Goal: Task Accomplishment & Management: Use online tool/utility

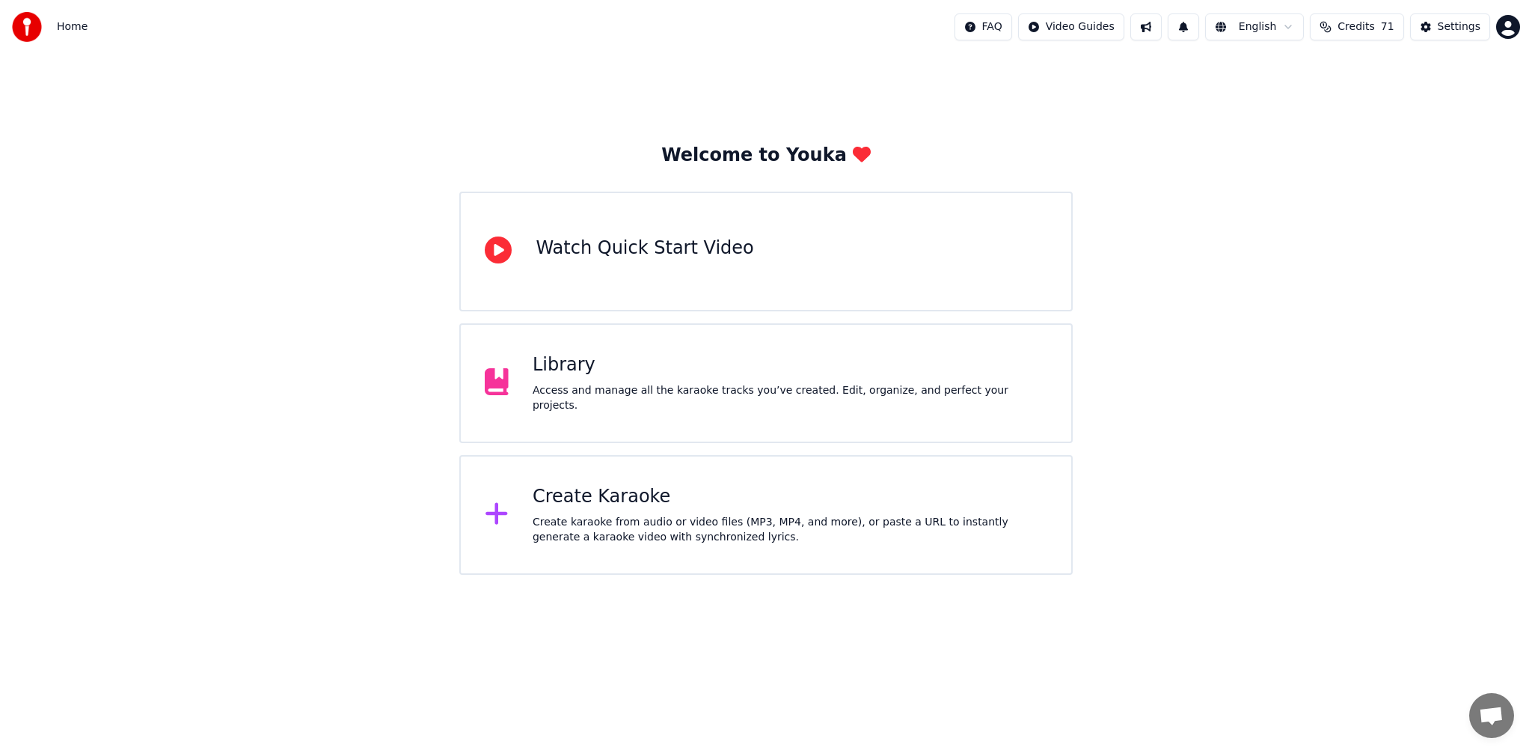
click at [788, 501] on div "Create Karaoke" at bounding box center [790, 497] width 515 height 24
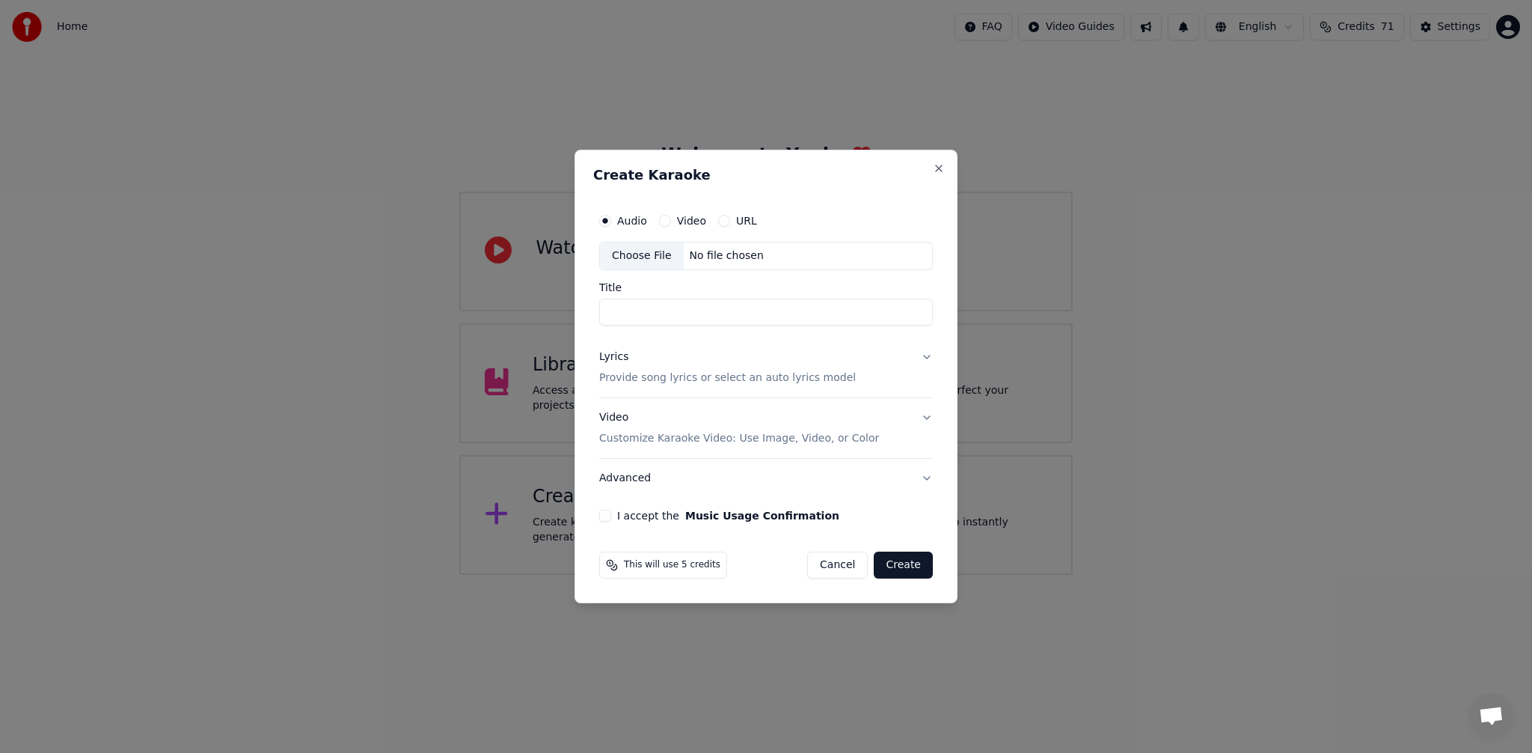
click at [652, 249] on div "Choose File" at bounding box center [642, 255] width 84 height 27
click at [779, 316] on input "**********" at bounding box center [766, 312] width 334 height 27
type input "**********"
click at [890, 370] on button "Lyrics Provide song lyrics or select an auto lyrics model" at bounding box center [766, 367] width 334 height 60
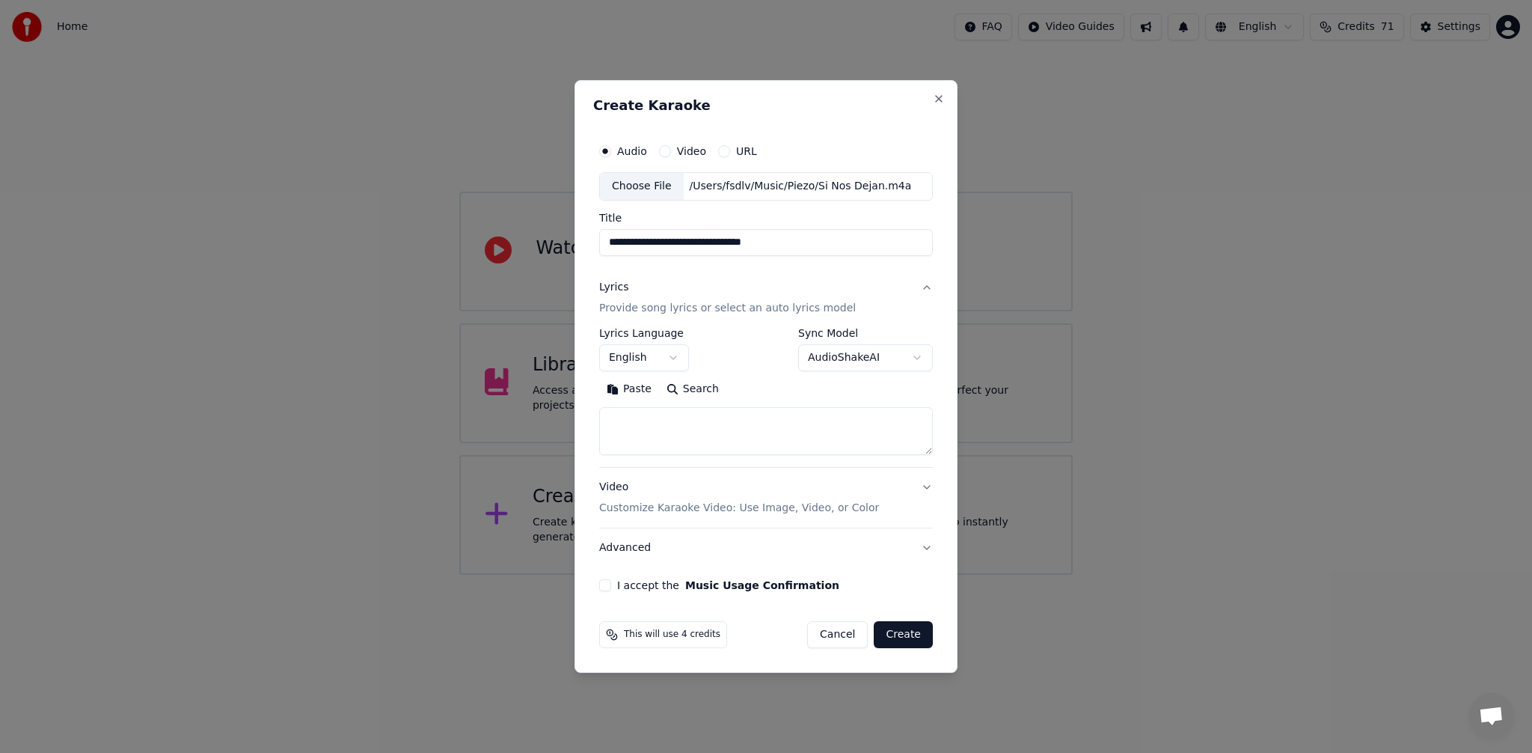
click at [681, 438] on textarea at bounding box center [766, 431] width 334 height 48
paste textarea "**********"
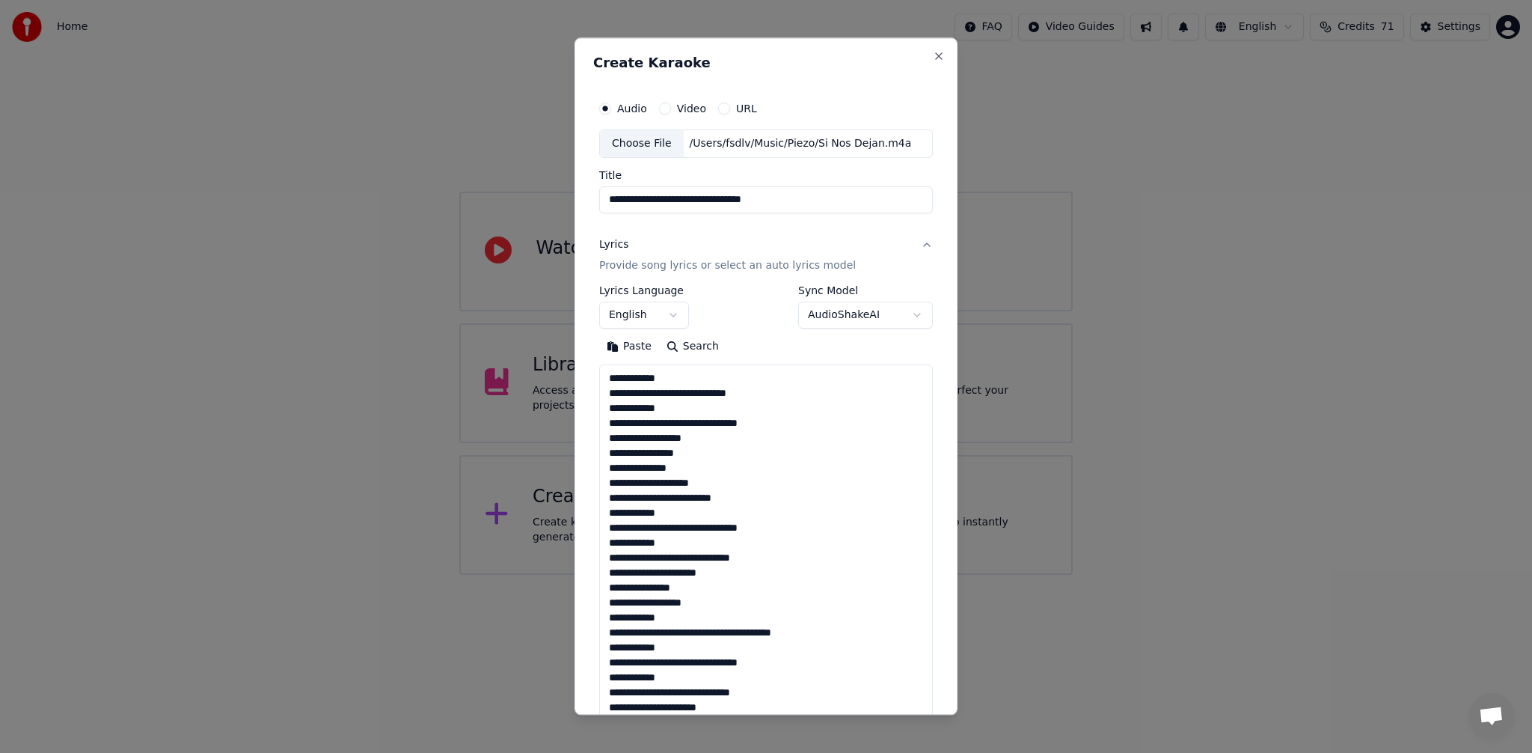
scroll to position [422, 0]
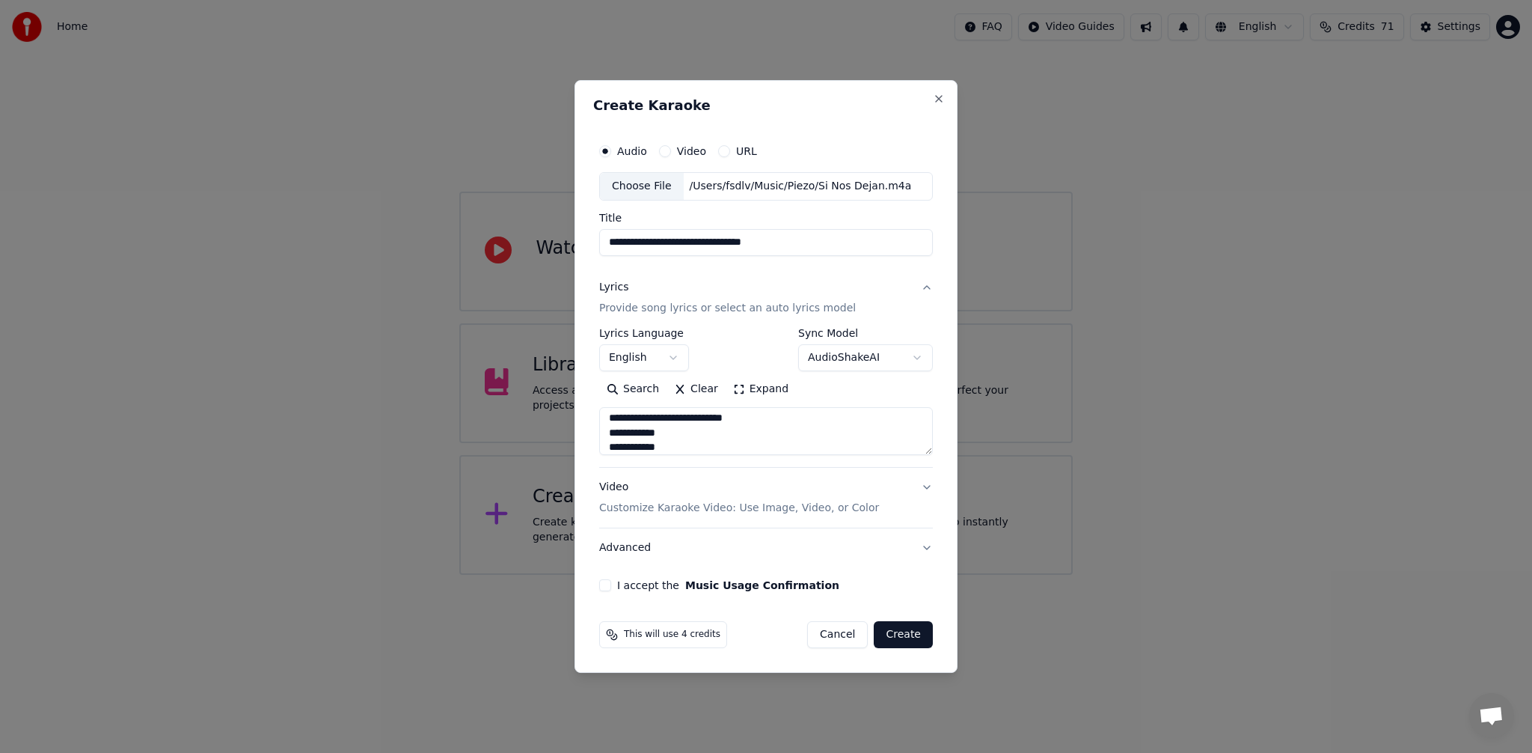
type textarea "**********"
click at [675, 355] on button "English" at bounding box center [644, 357] width 90 height 27
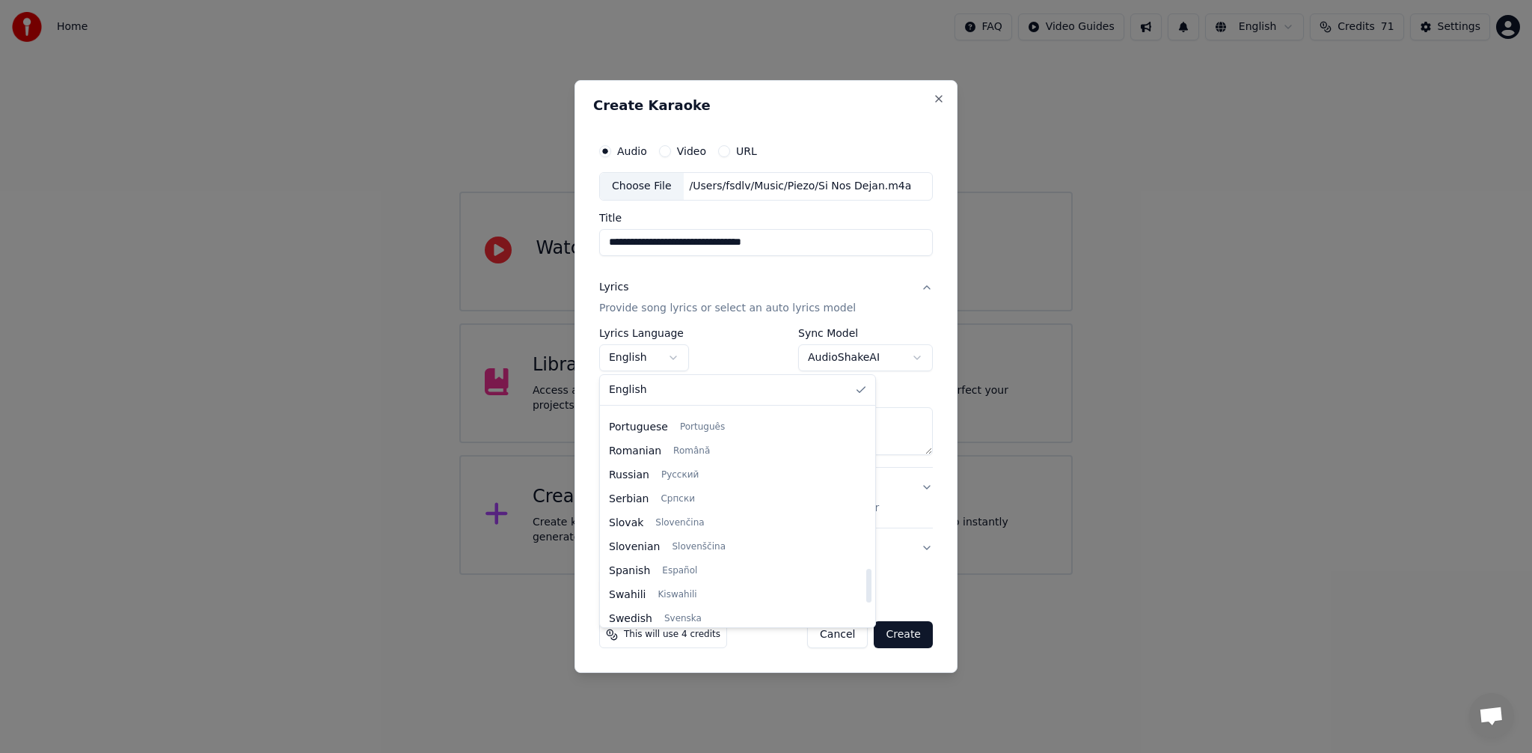
scroll to position [1026, 0]
select select "**"
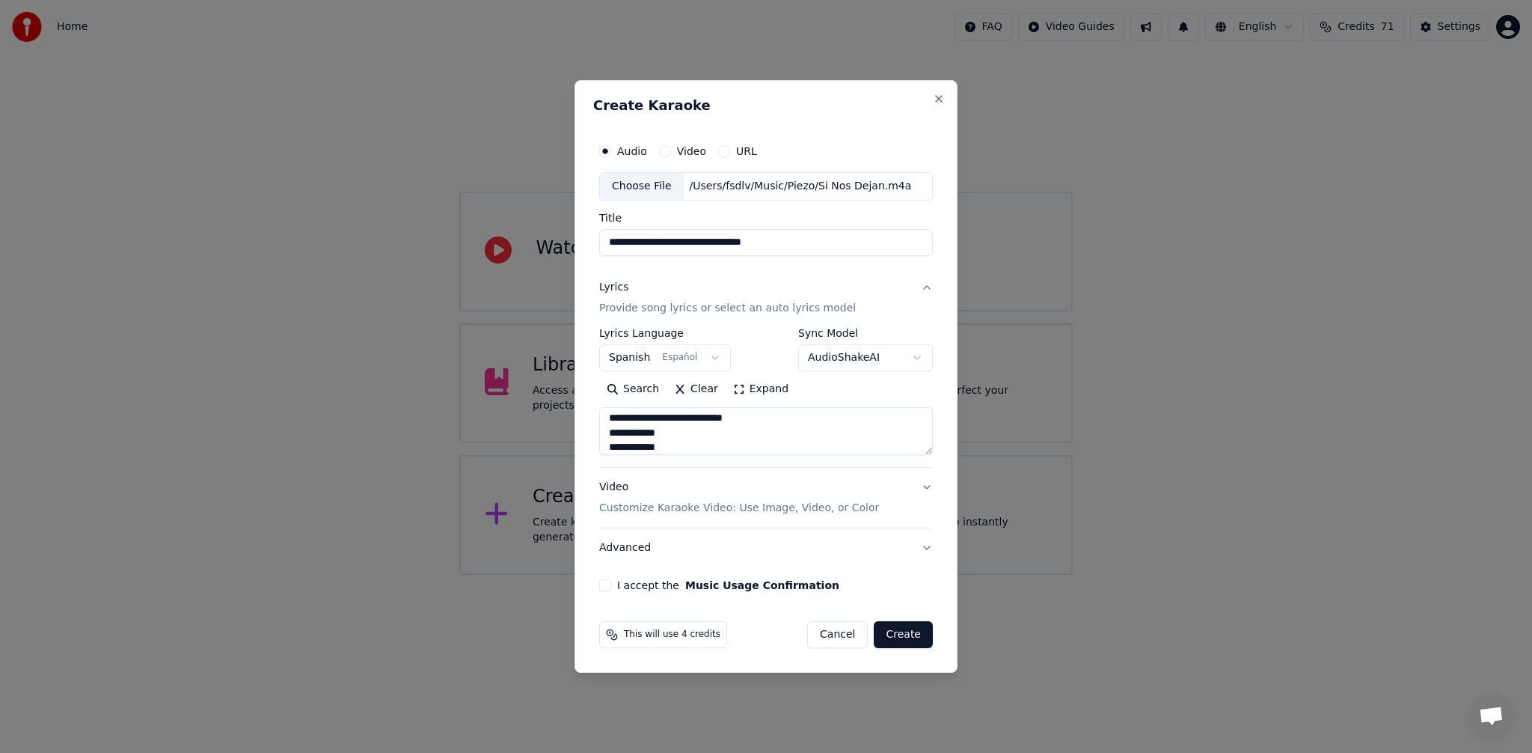
click at [674, 506] on p "Customize Karaoke Video: Use Image, Video, or Color" at bounding box center [739, 508] width 280 height 15
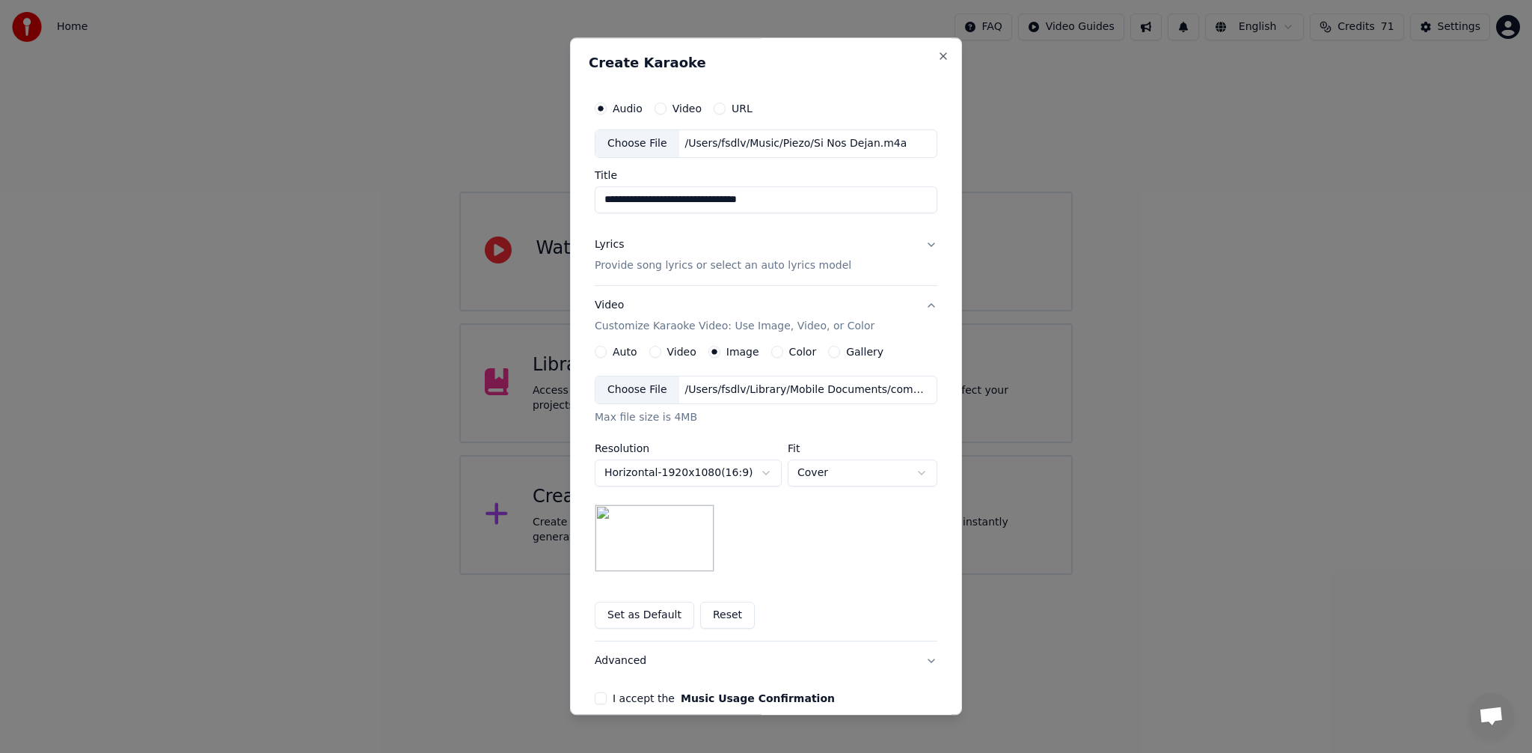
scroll to position [70, 0]
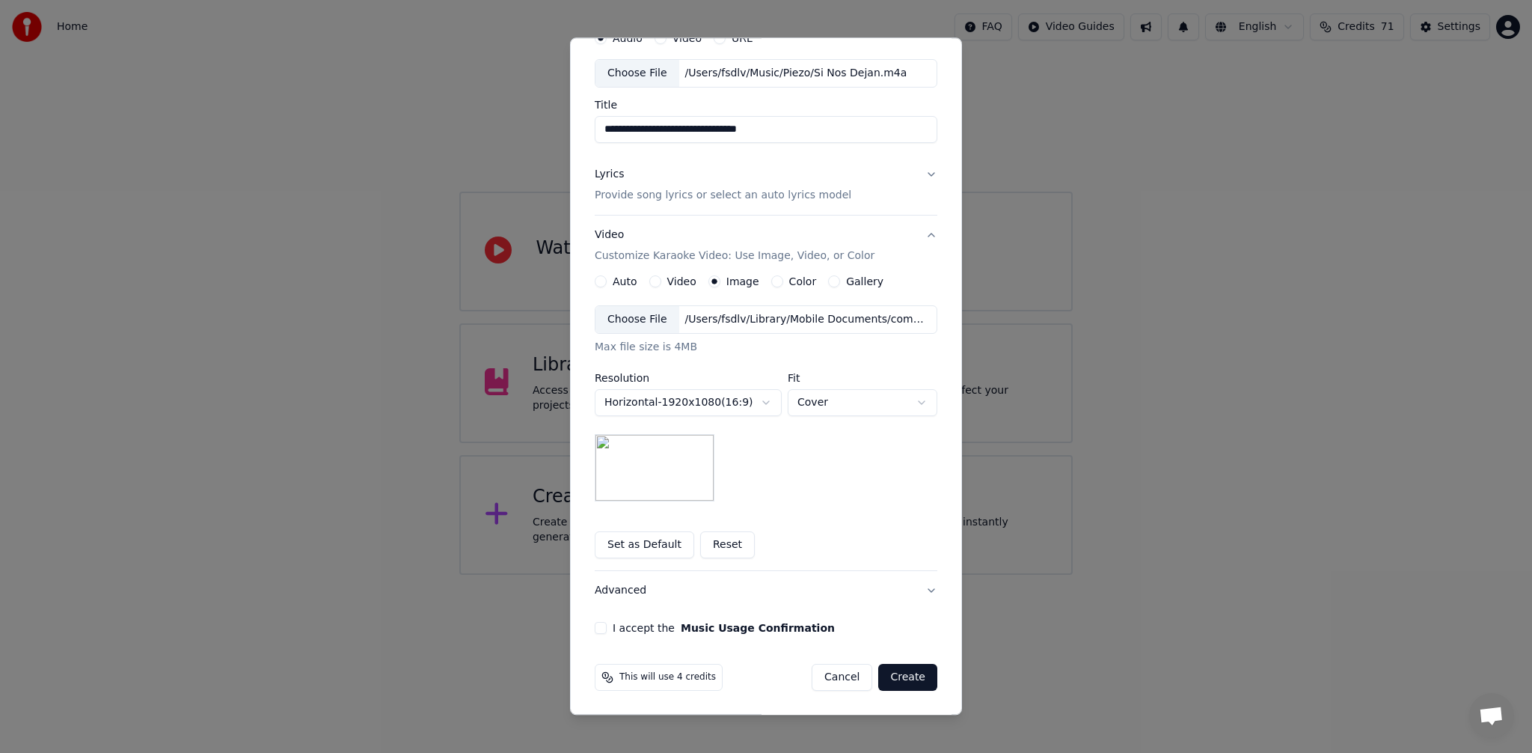
click at [596, 628] on button "I accept the Music Usage Confirmation" at bounding box center [601, 628] width 12 height 12
click at [890, 674] on button "Create" at bounding box center [907, 677] width 59 height 27
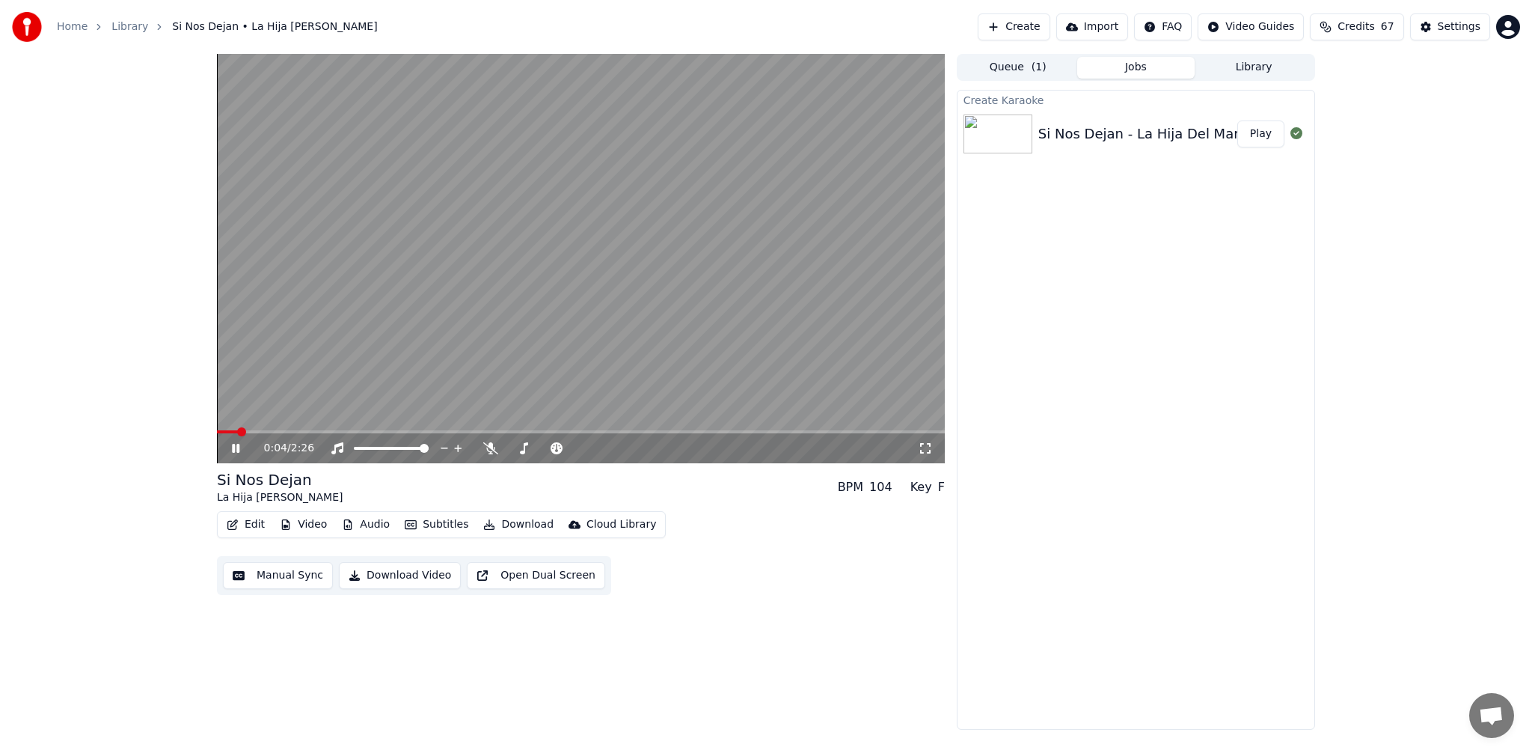
click at [480, 296] on video at bounding box center [581, 258] width 728 height 409
click at [470, 330] on video at bounding box center [581, 258] width 728 height 409
click at [501, 450] on div at bounding box center [558, 448] width 120 height 15
click at [498, 451] on div at bounding box center [558, 448] width 120 height 15
click at [489, 452] on icon at bounding box center [490, 448] width 15 height 12
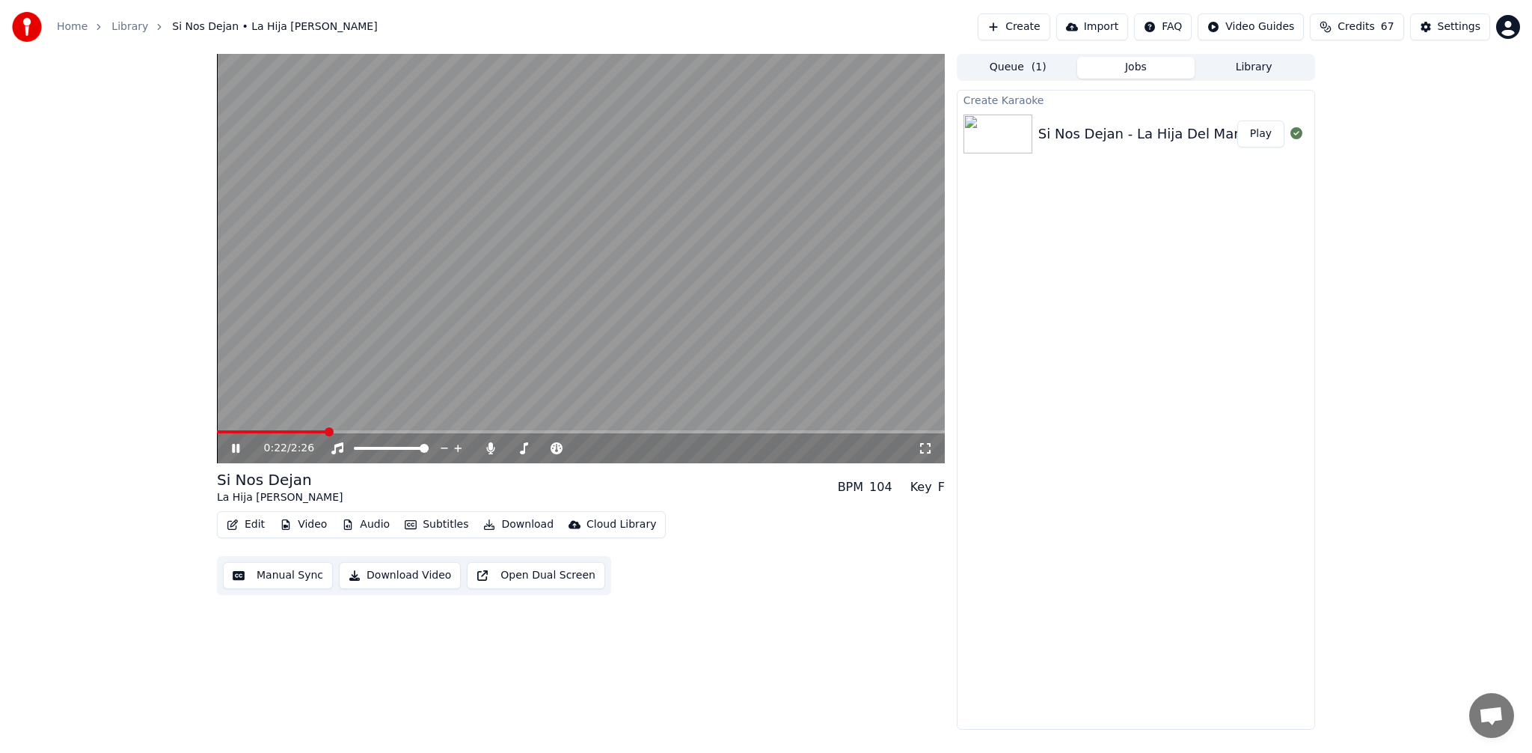
click at [325, 432] on span at bounding box center [581, 431] width 728 height 3
click at [367, 432] on span at bounding box center [581, 431] width 728 height 3
click at [402, 432] on span at bounding box center [581, 431] width 728 height 3
click at [455, 433] on div "0:39 / 2:26" at bounding box center [581, 448] width 728 height 30
click at [456, 431] on span at bounding box center [581, 431] width 728 height 3
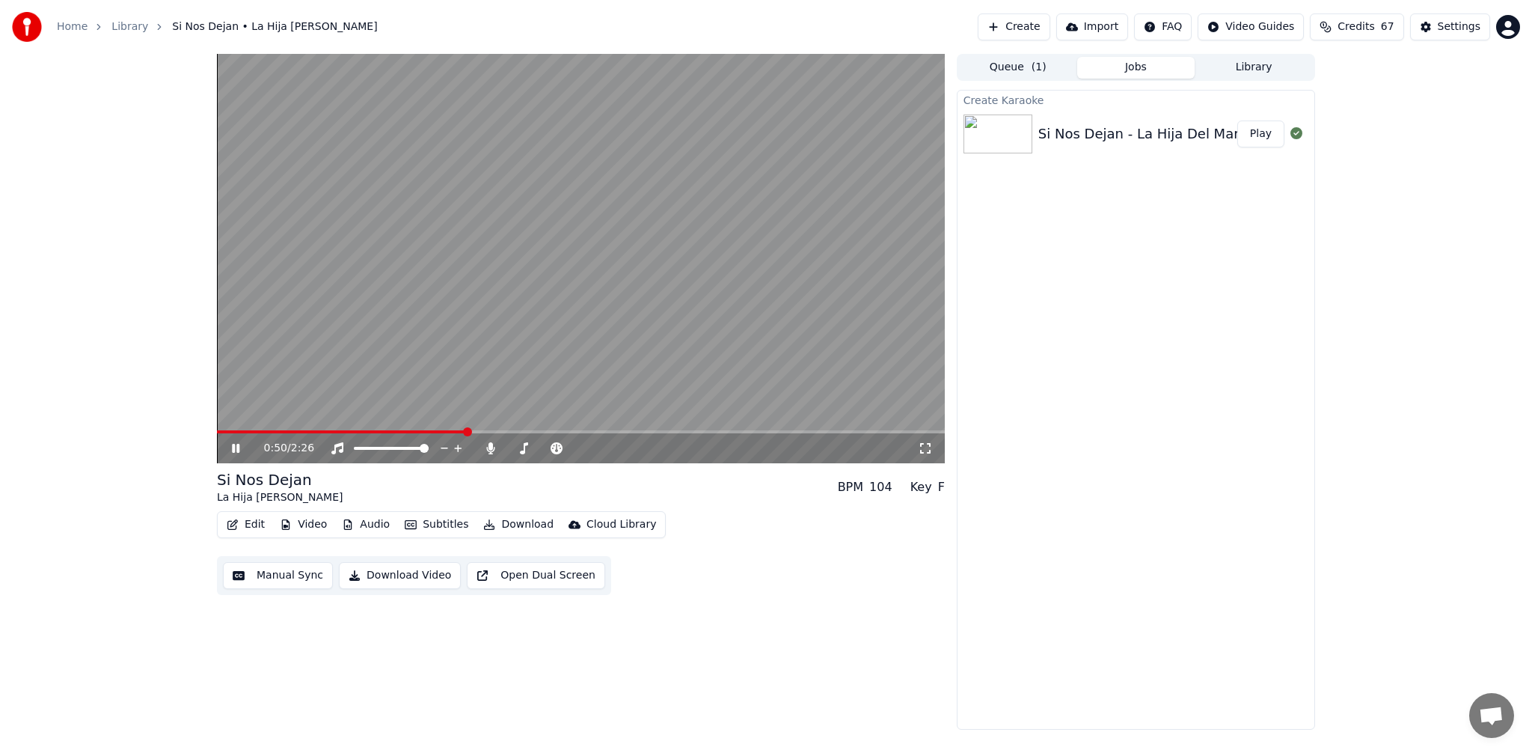
click at [518, 432] on span at bounding box center [581, 431] width 728 height 3
click at [560, 432] on span at bounding box center [581, 431] width 728 height 3
click at [598, 432] on span at bounding box center [581, 431] width 728 height 3
click at [624, 432] on span at bounding box center [581, 431] width 728 height 3
click at [657, 432] on span at bounding box center [581, 431] width 728 height 3
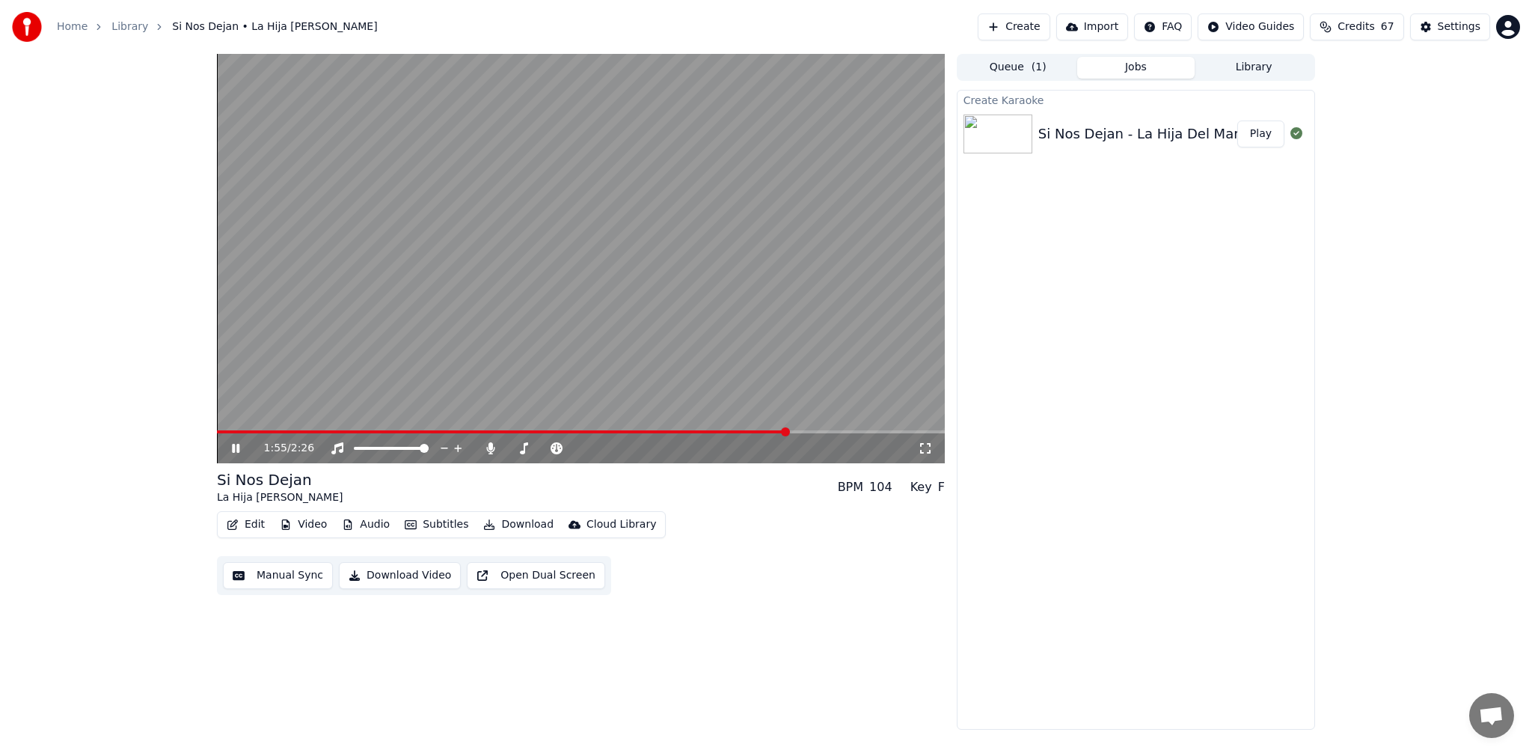
click at [787, 431] on span at bounding box center [581, 431] width 728 height 3
click at [833, 432] on span at bounding box center [581, 431] width 728 height 3
click at [887, 432] on span at bounding box center [581, 431] width 728 height 3
click at [913, 432] on span at bounding box center [581, 431] width 728 height 3
click at [309, 431] on span at bounding box center [576, 431] width 719 height 3
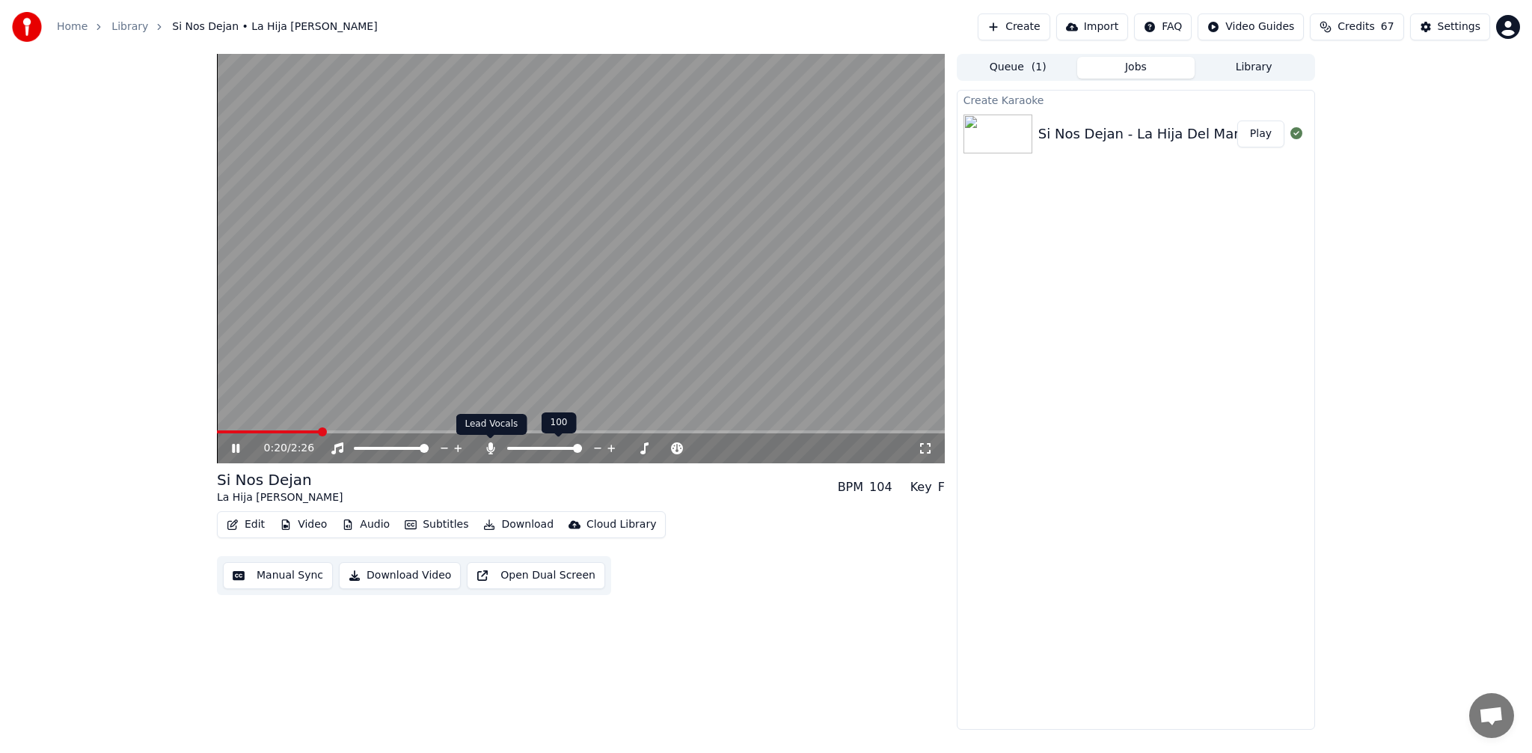
click at [493, 450] on icon at bounding box center [490, 448] width 15 height 12
click at [236, 449] on icon at bounding box center [246, 448] width 35 height 12
click at [236, 446] on icon at bounding box center [235, 448] width 9 height 10
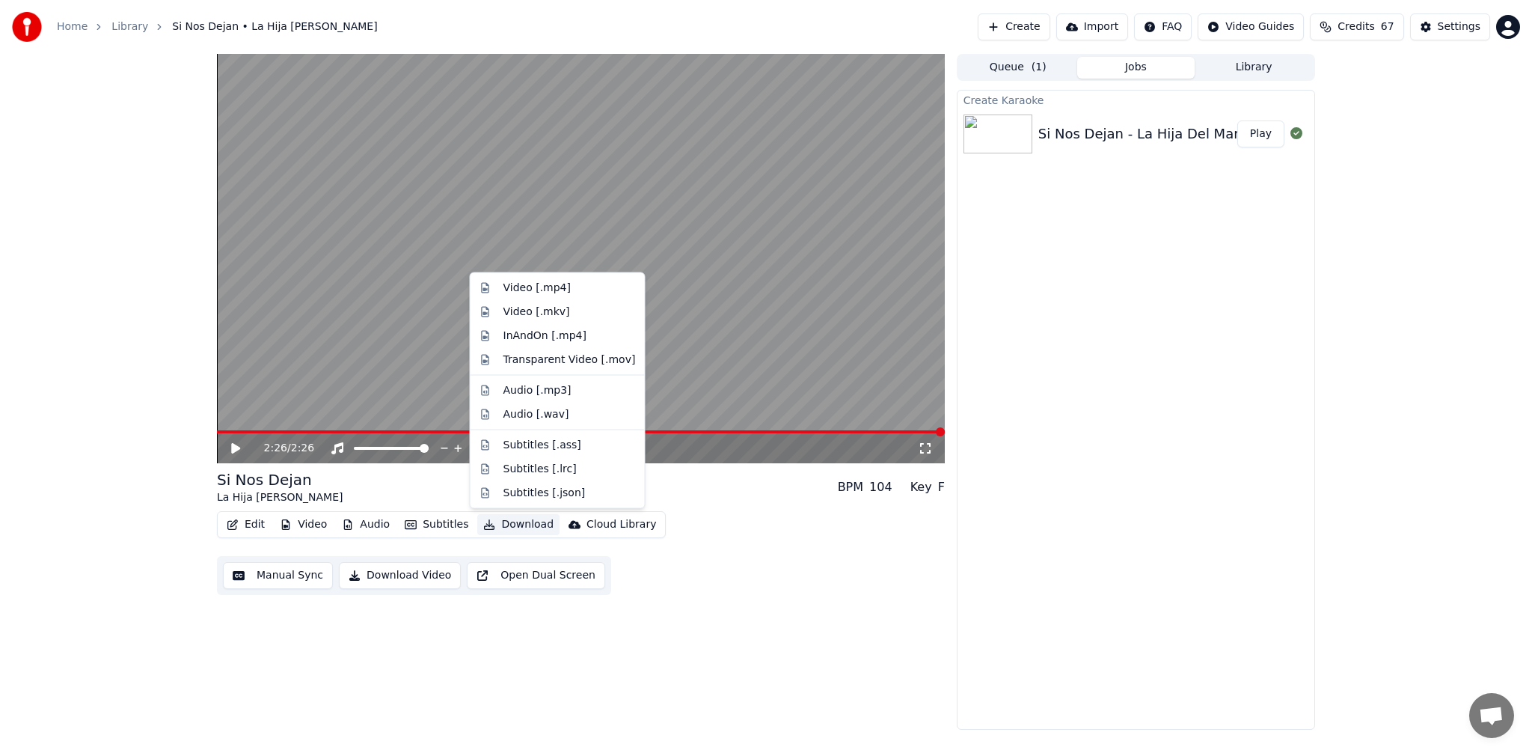
click at [518, 524] on button "Download" at bounding box center [518, 524] width 82 height 21
click at [548, 288] on div "Video [.mp4]" at bounding box center [536, 288] width 67 height 15
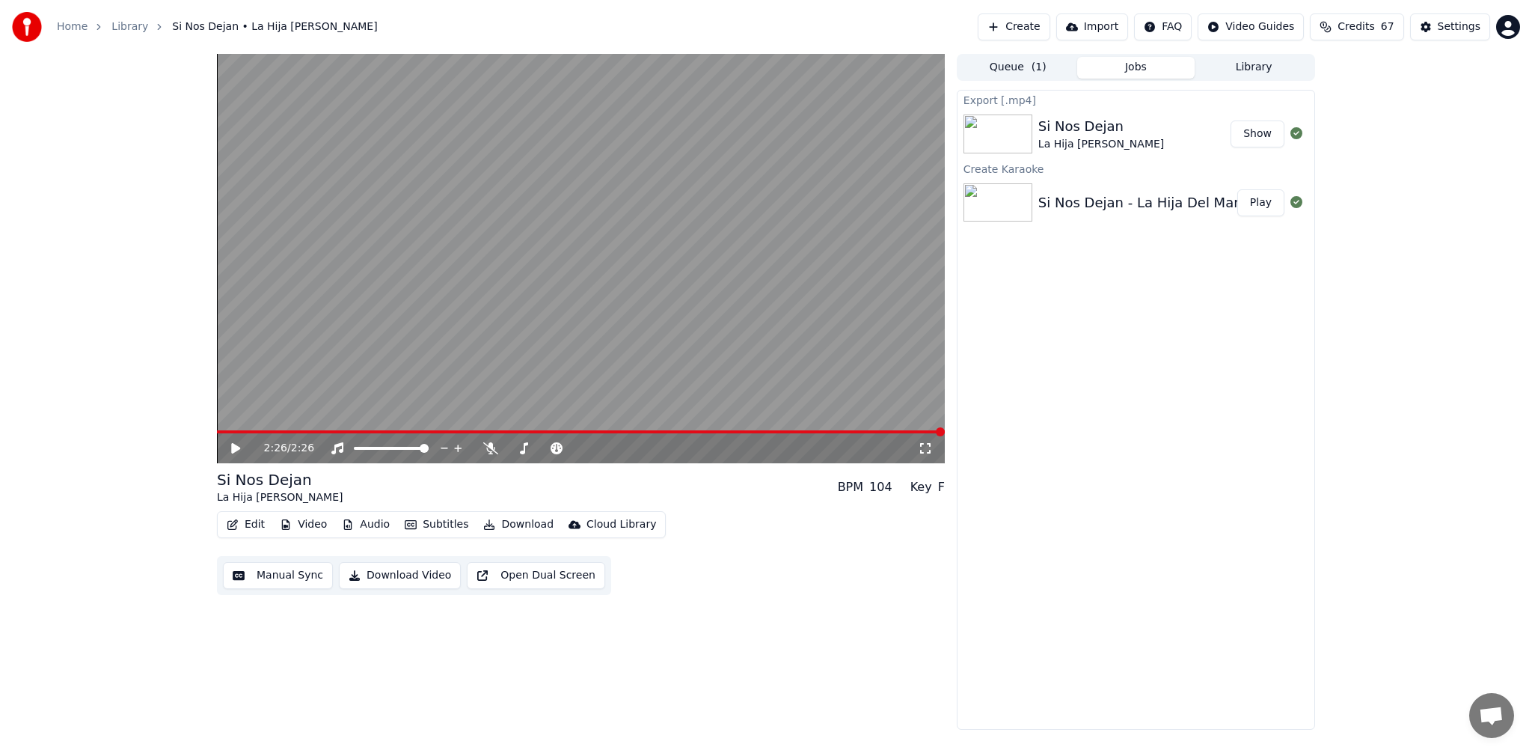
click at [1264, 70] on button "Library" at bounding box center [1254, 68] width 118 height 22
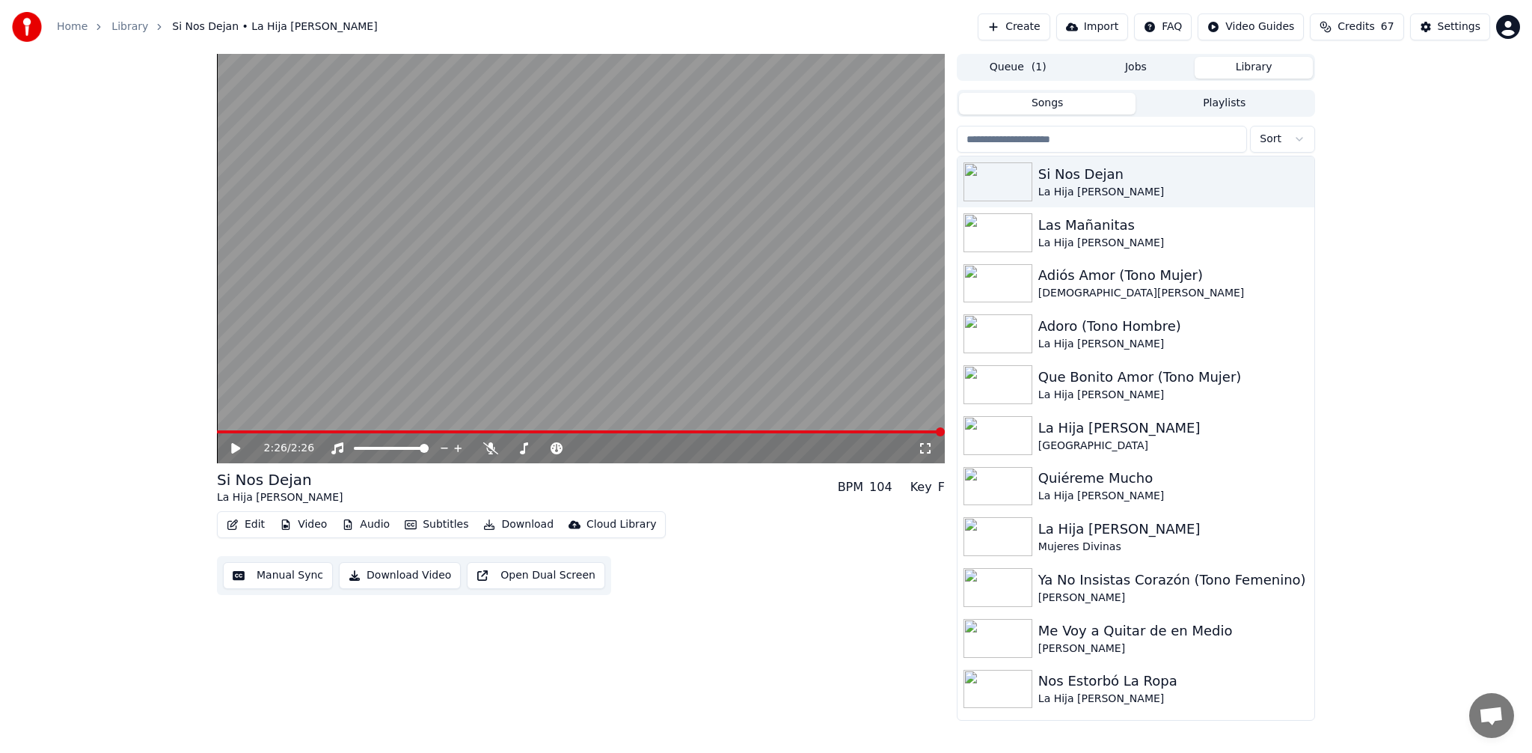
click at [1026, 31] on button "Create" at bounding box center [1014, 26] width 73 height 27
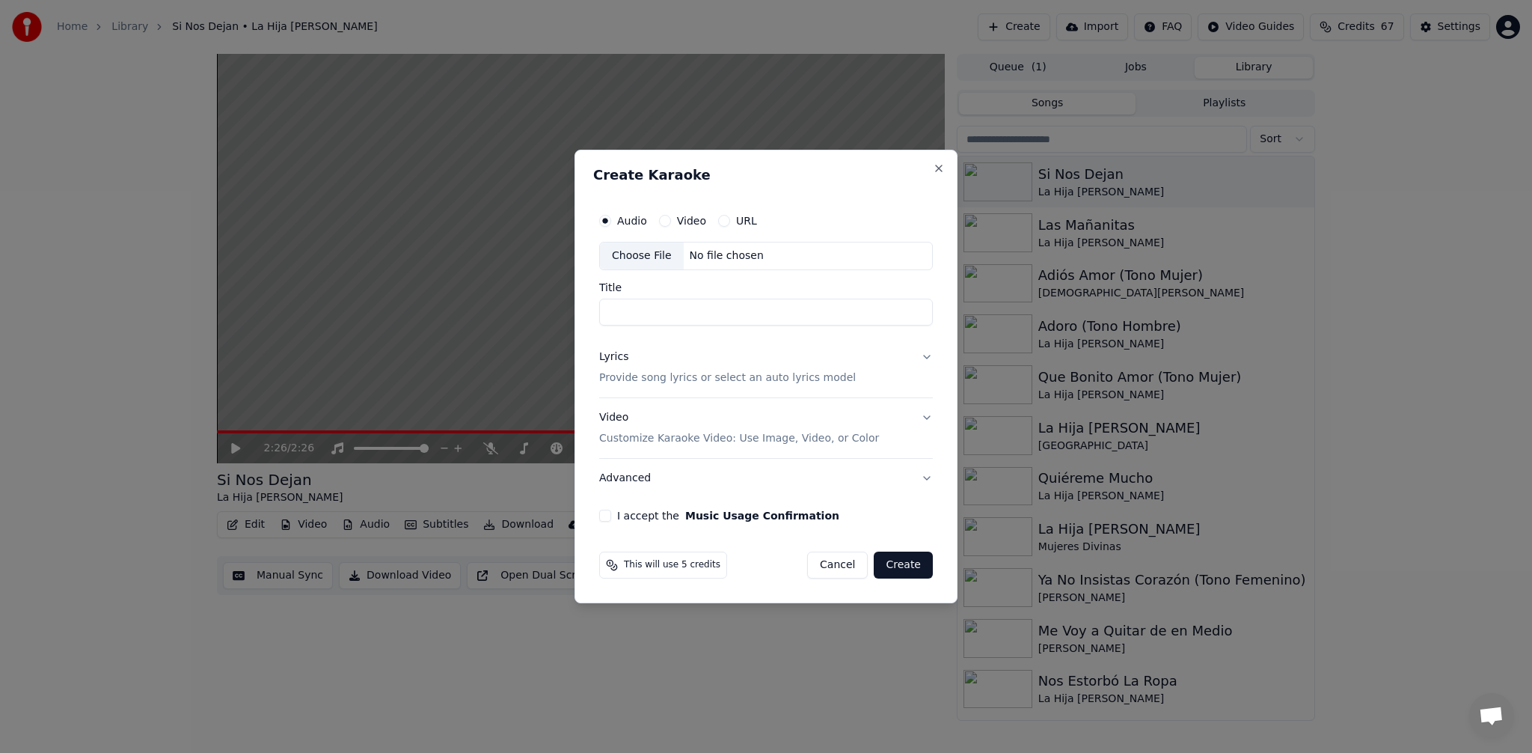
click at [655, 252] on div "Choose File" at bounding box center [642, 255] width 84 height 27
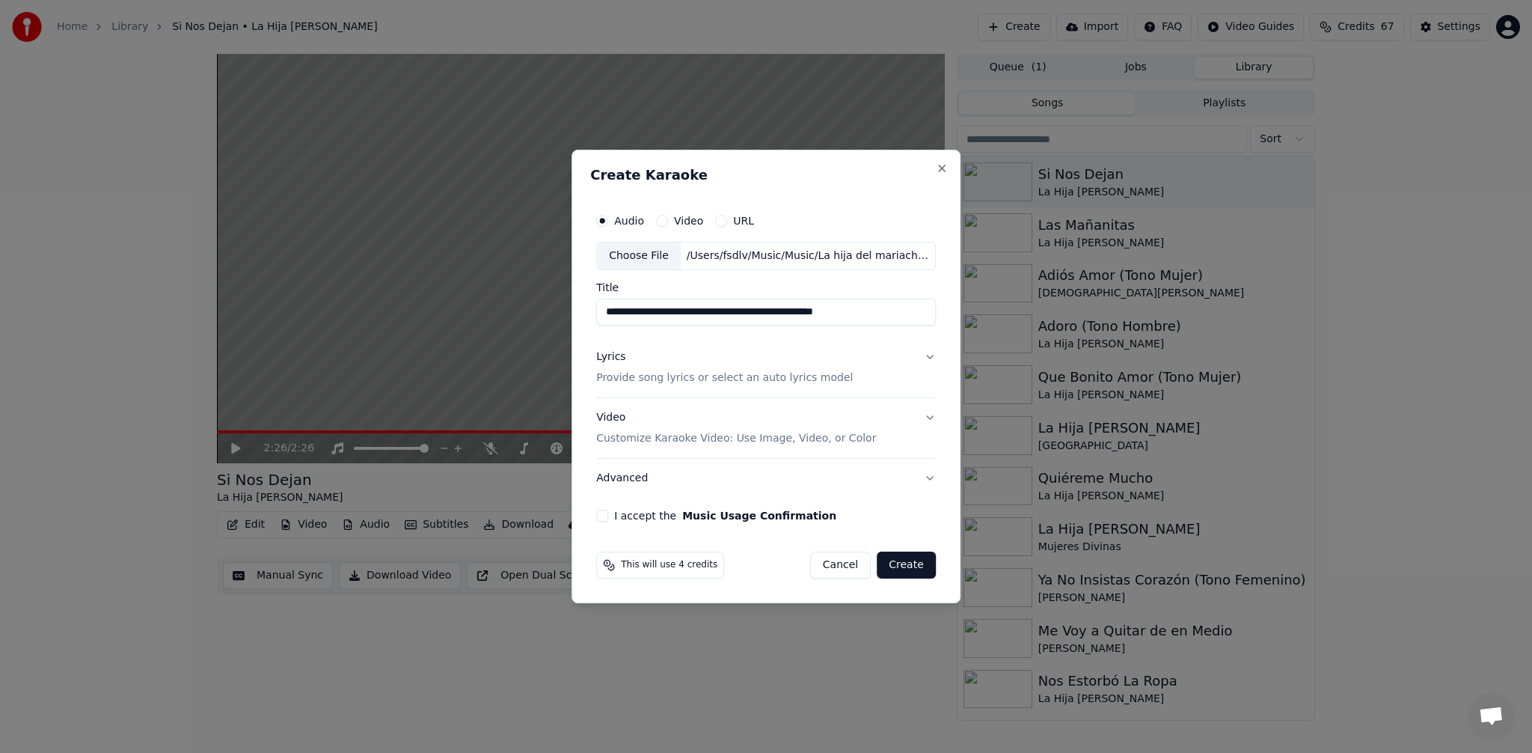
drag, startPoint x: 711, startPoint y: 316, endPoint x: 511, endPoint y: 316, distance: 200.5
click at [512, 316] on body "**********" at bounding box center [766, 376] width 1532 height 753
drag, startPoint x: 672, startPoint y: 313, endPoint x: 830, endPoint y: 313, distance: 157.9
click at [830, 313] on input "**********" at bounding box center [766, 312] width 340 height 27
click at [676, 316] on input "**********" at bounding box center [766, 312] width 340 height 27
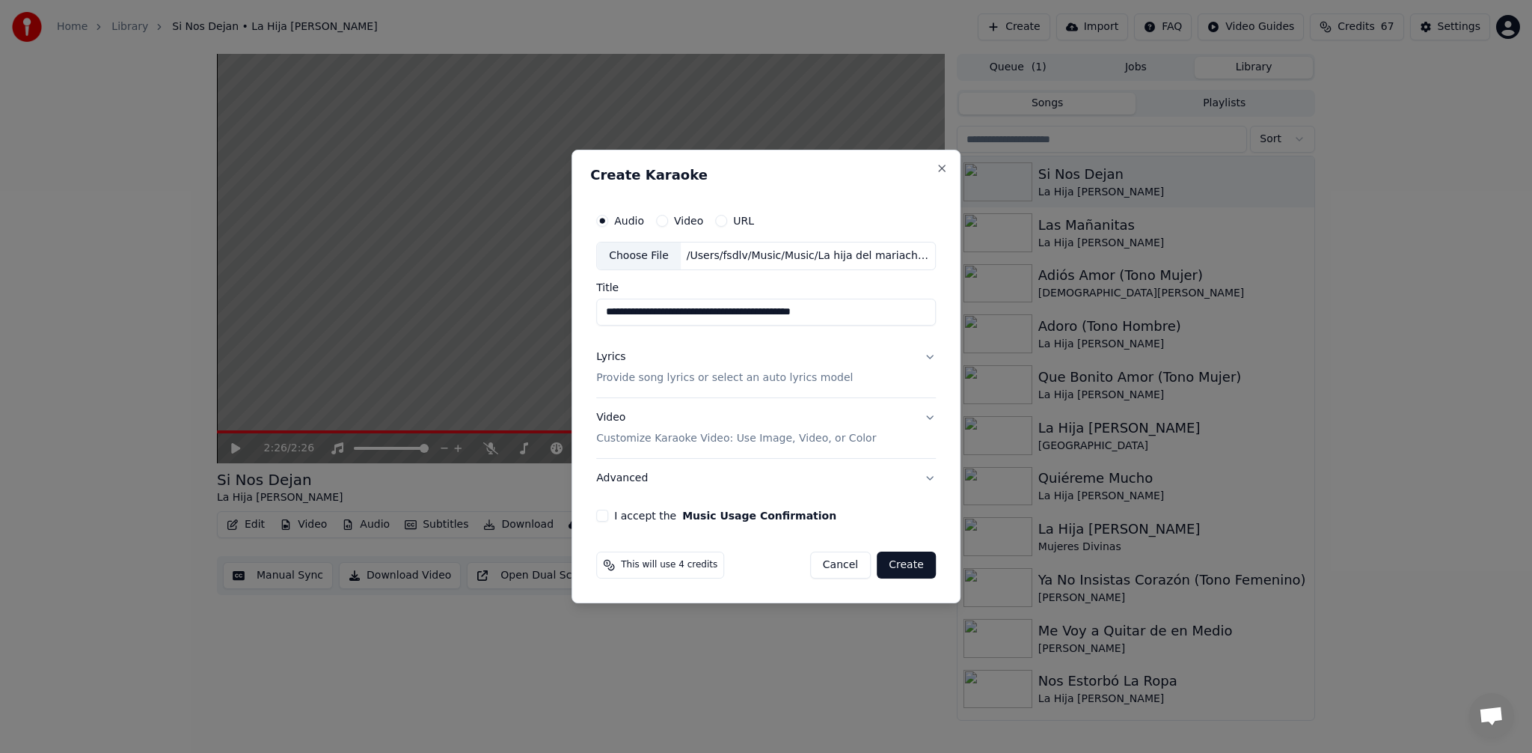
type input "**********"
click at [703, 375] on p "Provide song lyrics or select an auto lyrics model" at bounding box center [724, 377] width 257 height 15
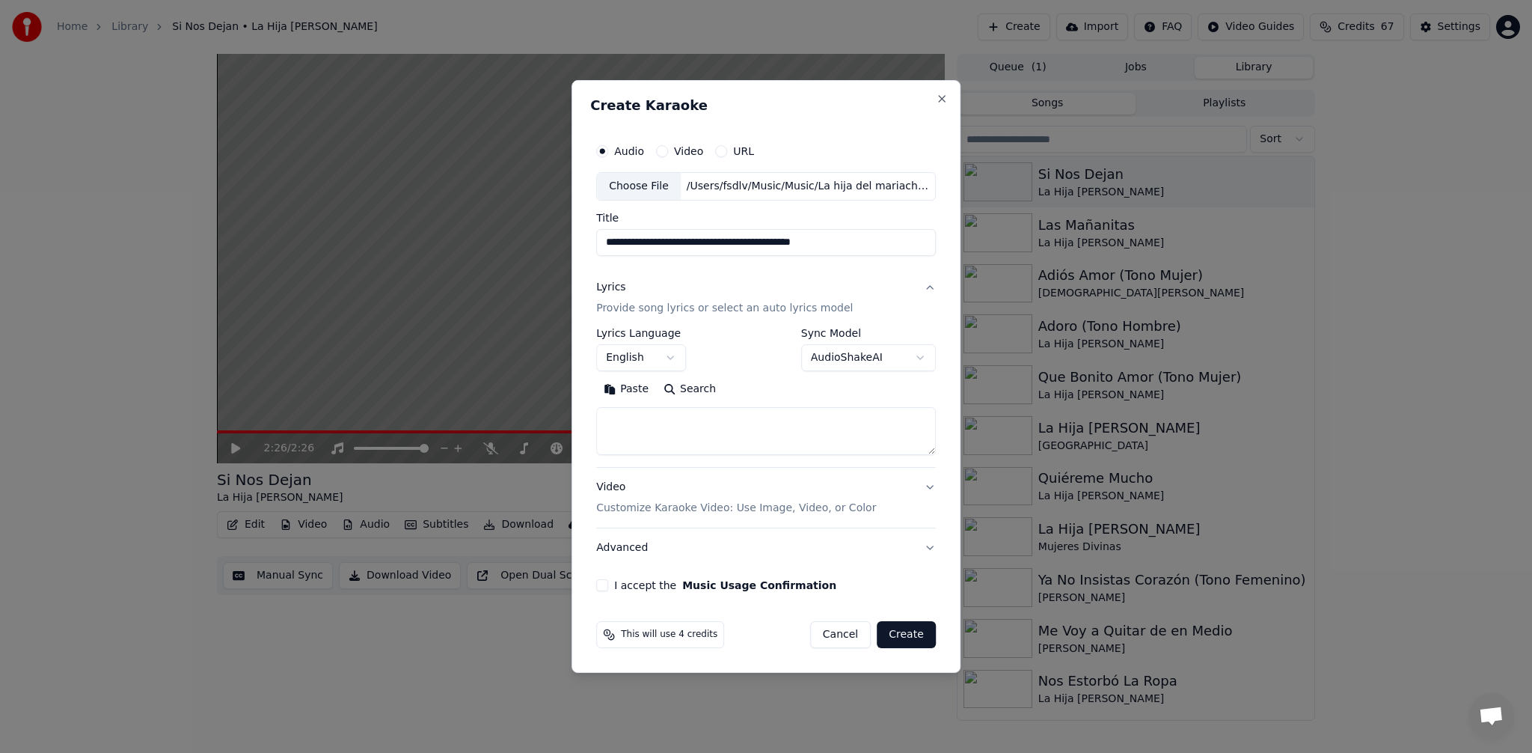
click at [666, 363] on body "**********" at bounding box center [766, 376] width 1532 height 753
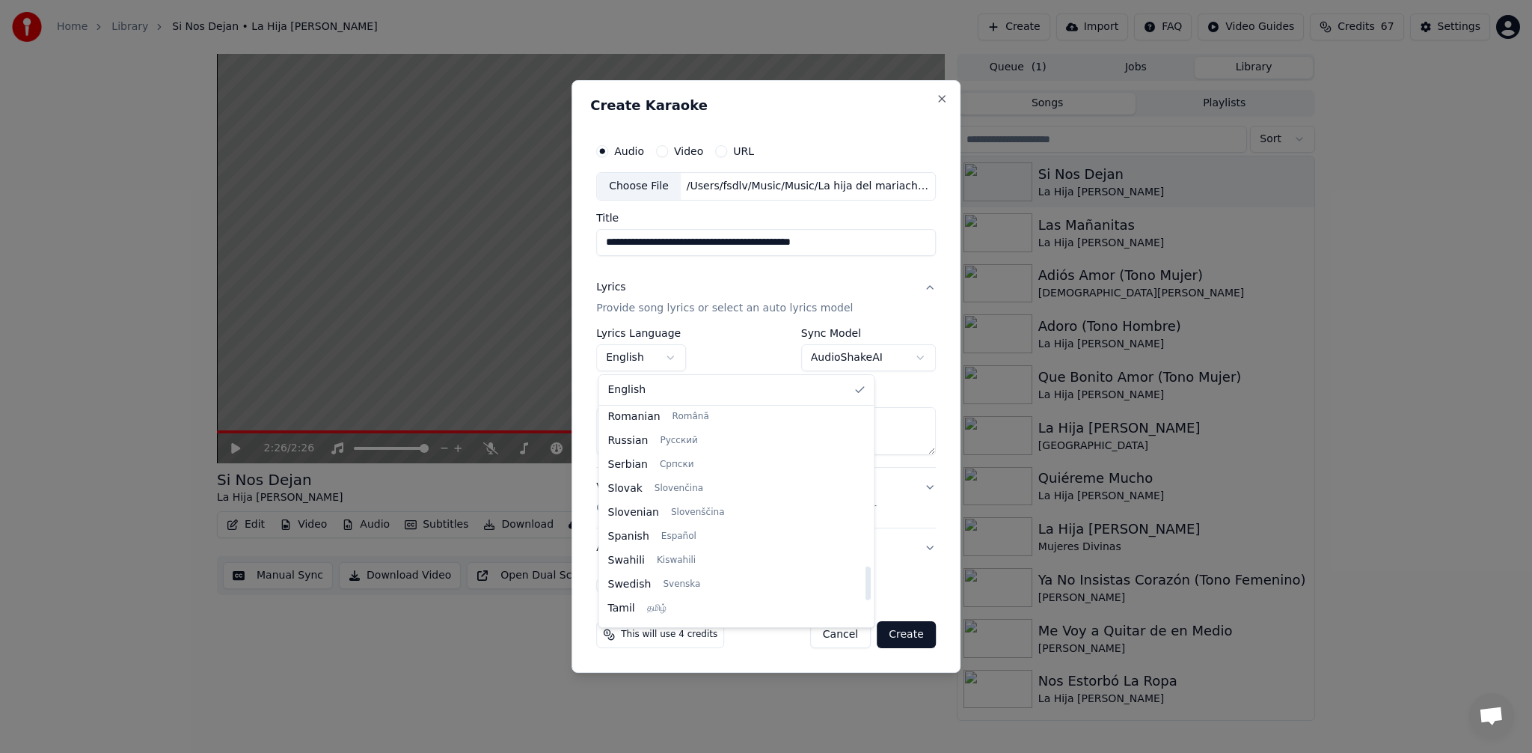
scroll to position [1016, 0]
select select "**"
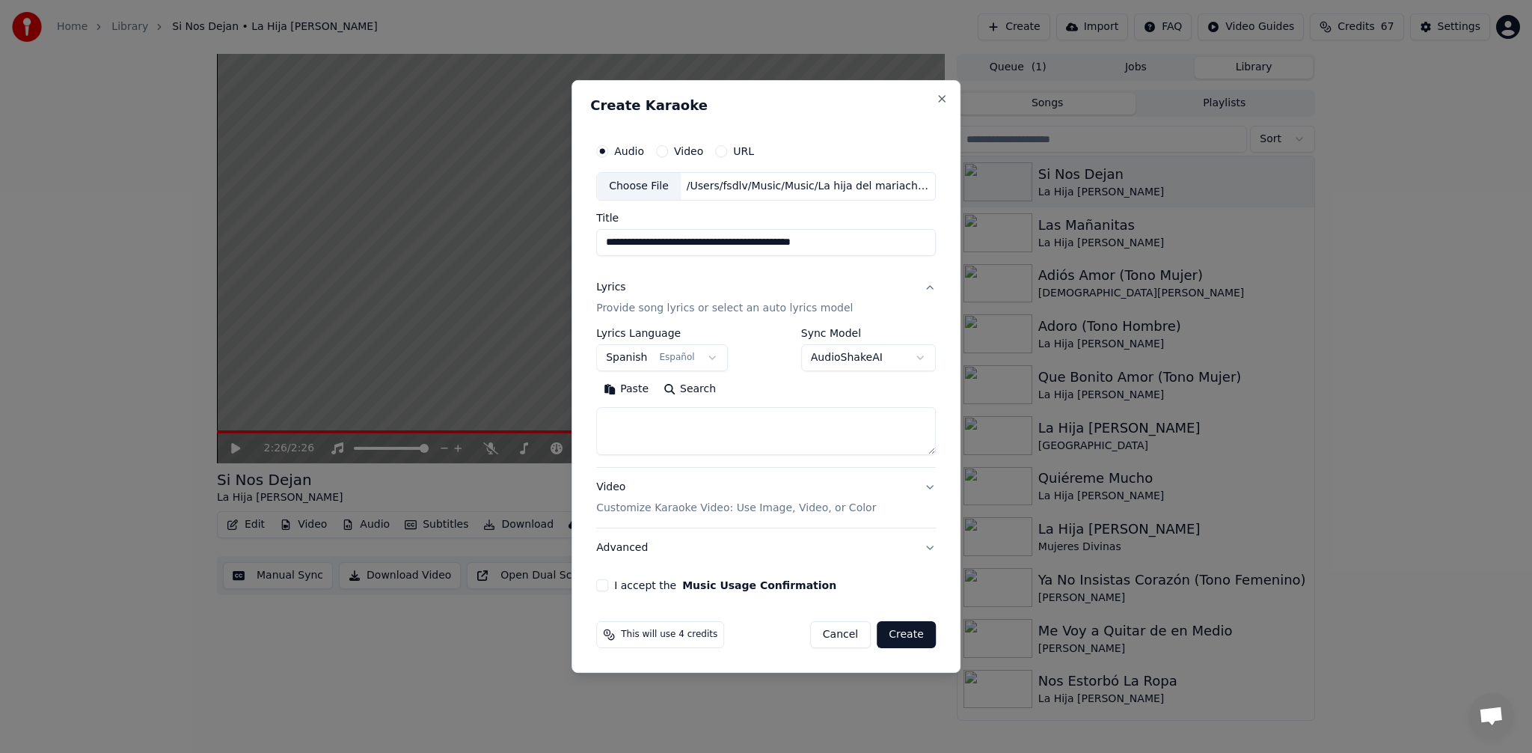
click at [670, 426] on textarea at bounding box center [766, 431] width 340 height 48
paste textarea "**********"
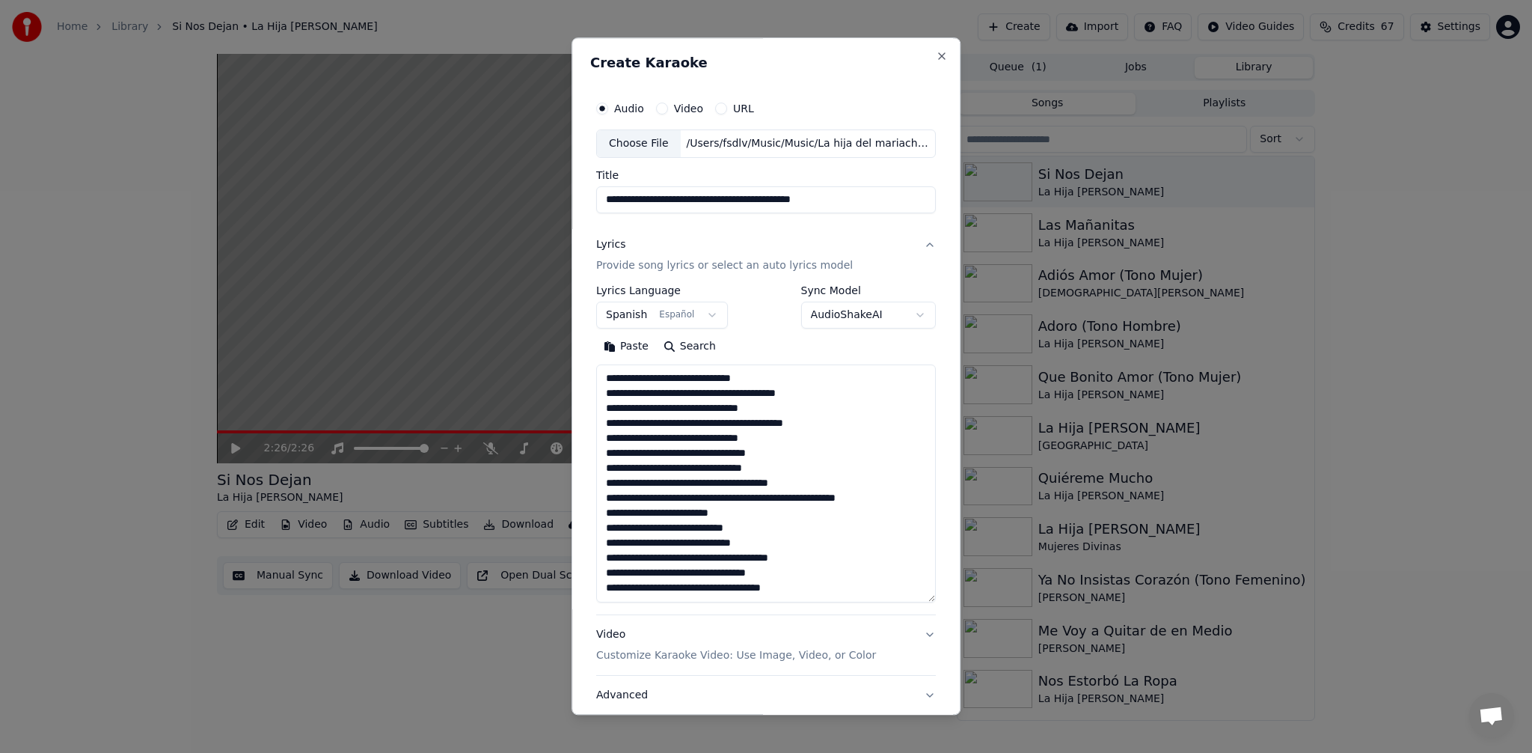
scroll to position [183, 0]
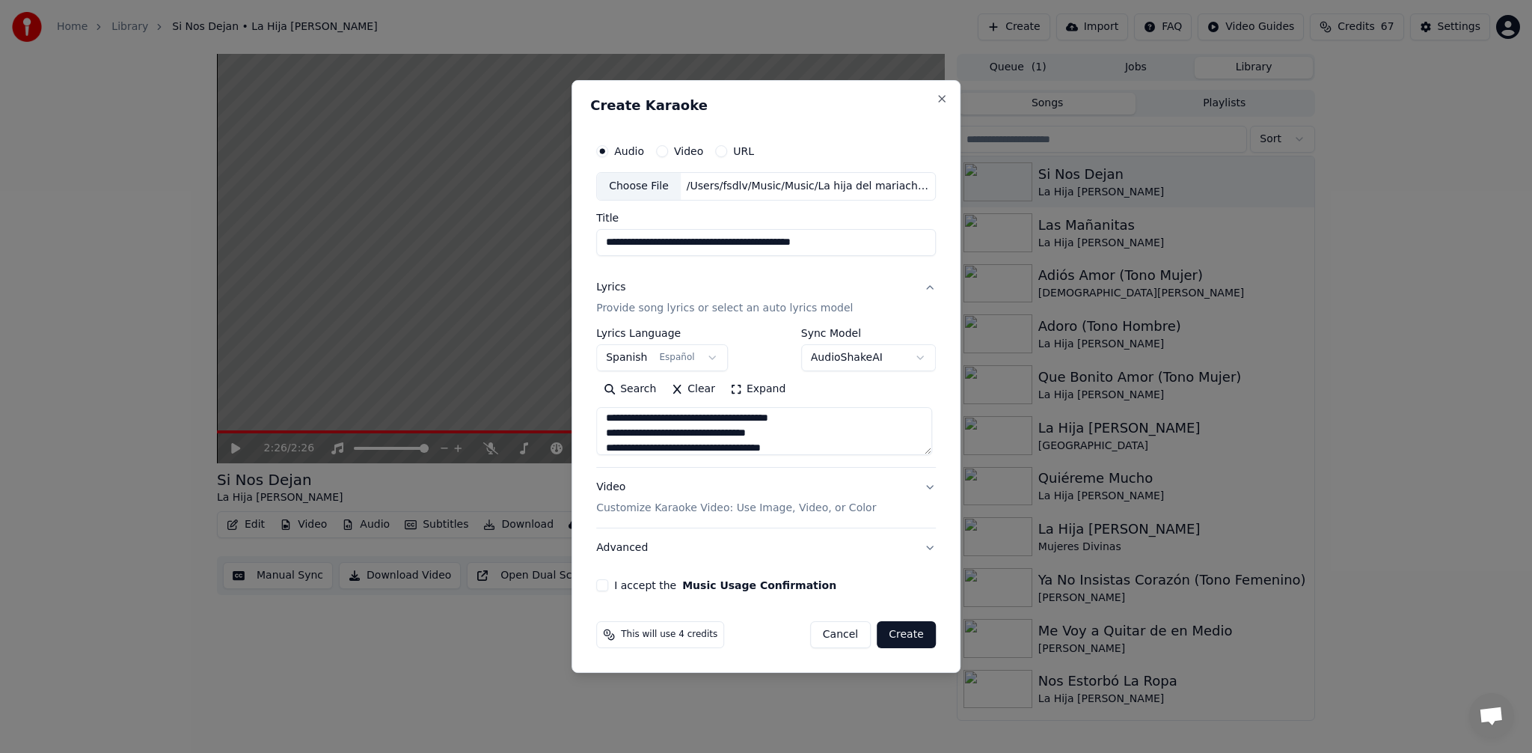
type textarea "**********"
click at [602, 590] on button "I accept the Music Usage Confirmation" at bounding box center [602, 585] width 12 height 12
click at [723, 494] on div "Video Customize Karaoke Video: Use Image, Video, or Color" at bounding box center [736, 498] width 280 height 36
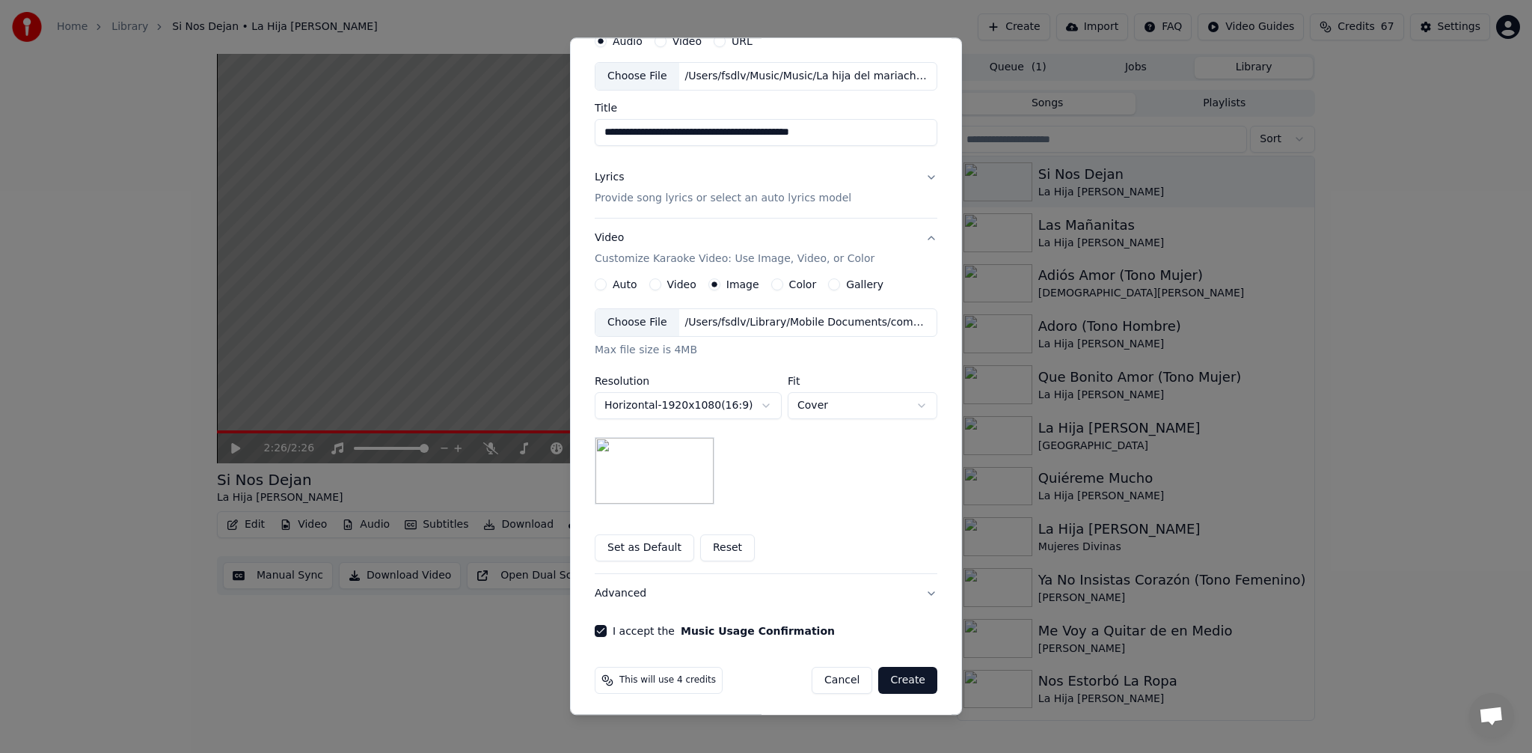
scroll to position [70, 0]
click at [904, 676] on button "Create" at bounding box center [907, 677] width 59 height 27
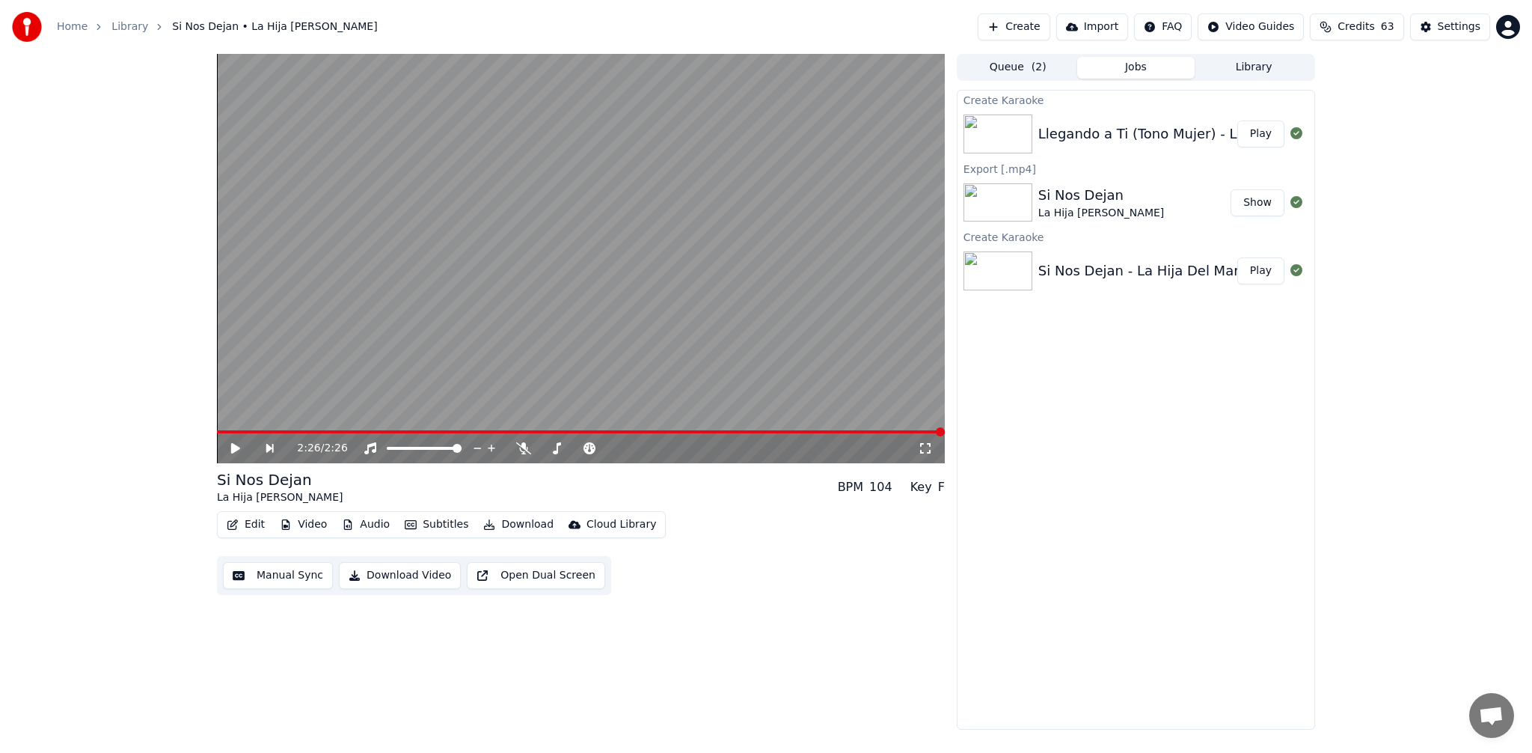
click at [1275, 134] on button "Play" at bounding box center [1260, 133] width 47 height 27
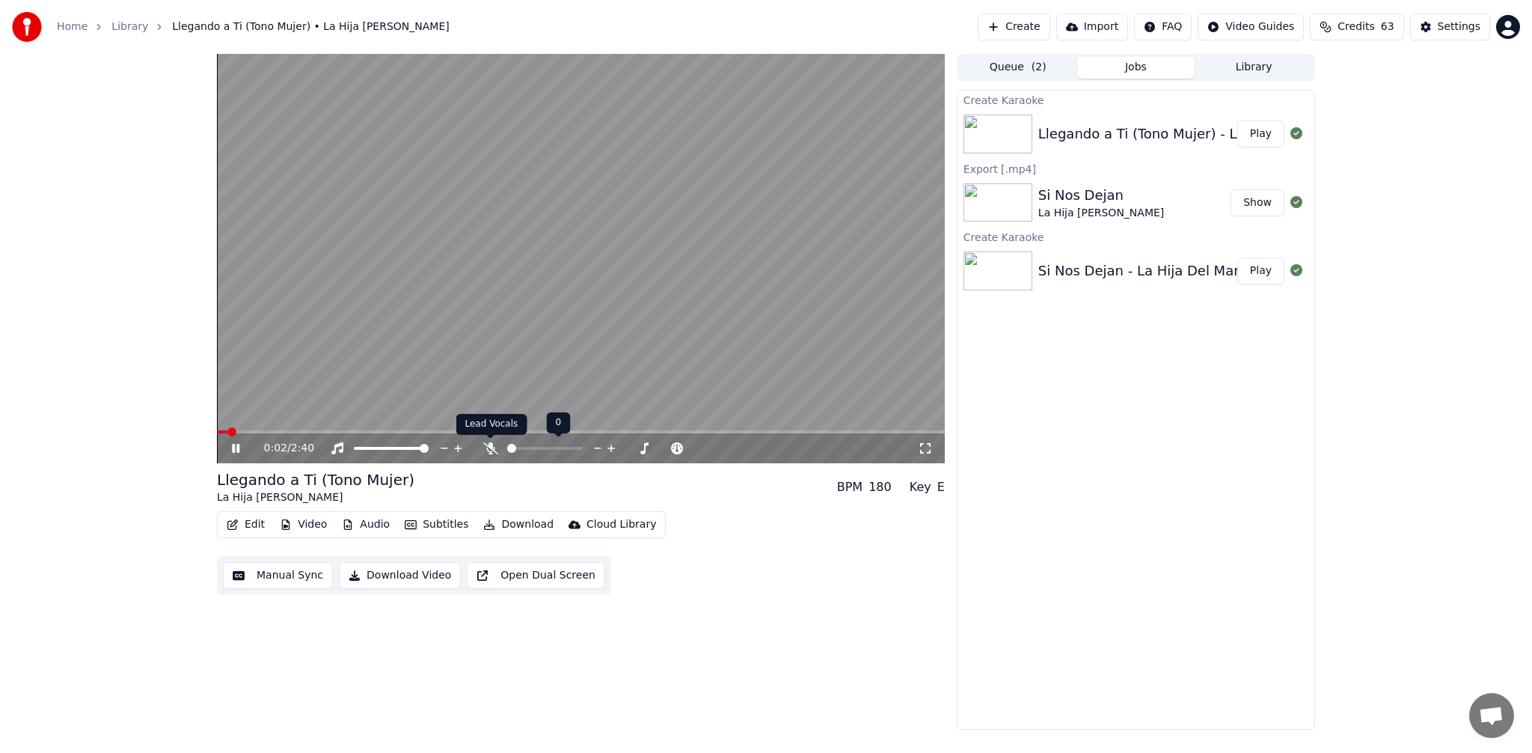
click at [489, 447] on icon at bounding box center [490, 448] width 15 height 12
click at [271, 431] on span at bounding box center [581, 431] width 728 height 3
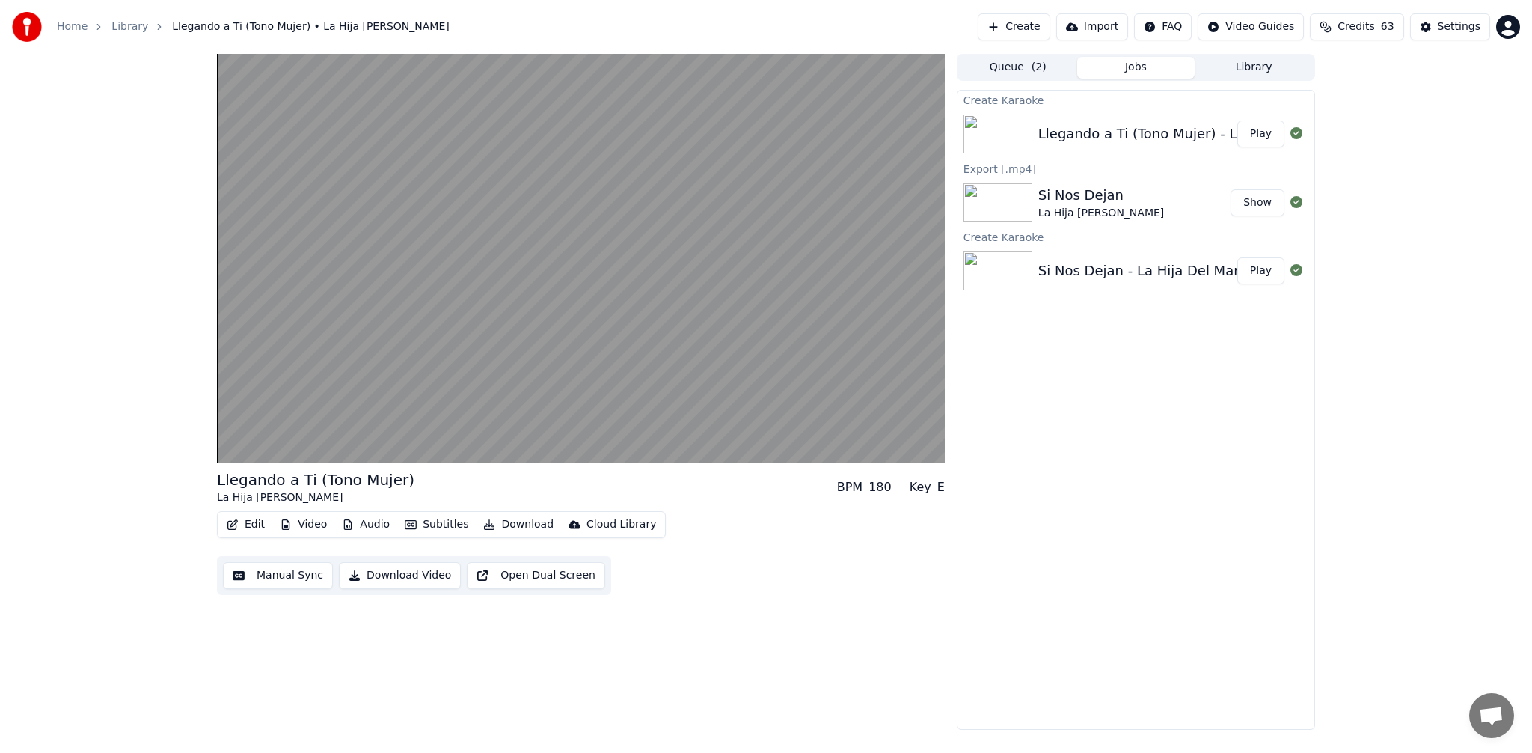
click at [142, 428] on div "Llegando a Ti (Tono Mujer) La Hija Del Mariachi BPM 180 Key E Edit Video Audio …" at bounding box center [766, 392] width 1532 height 676
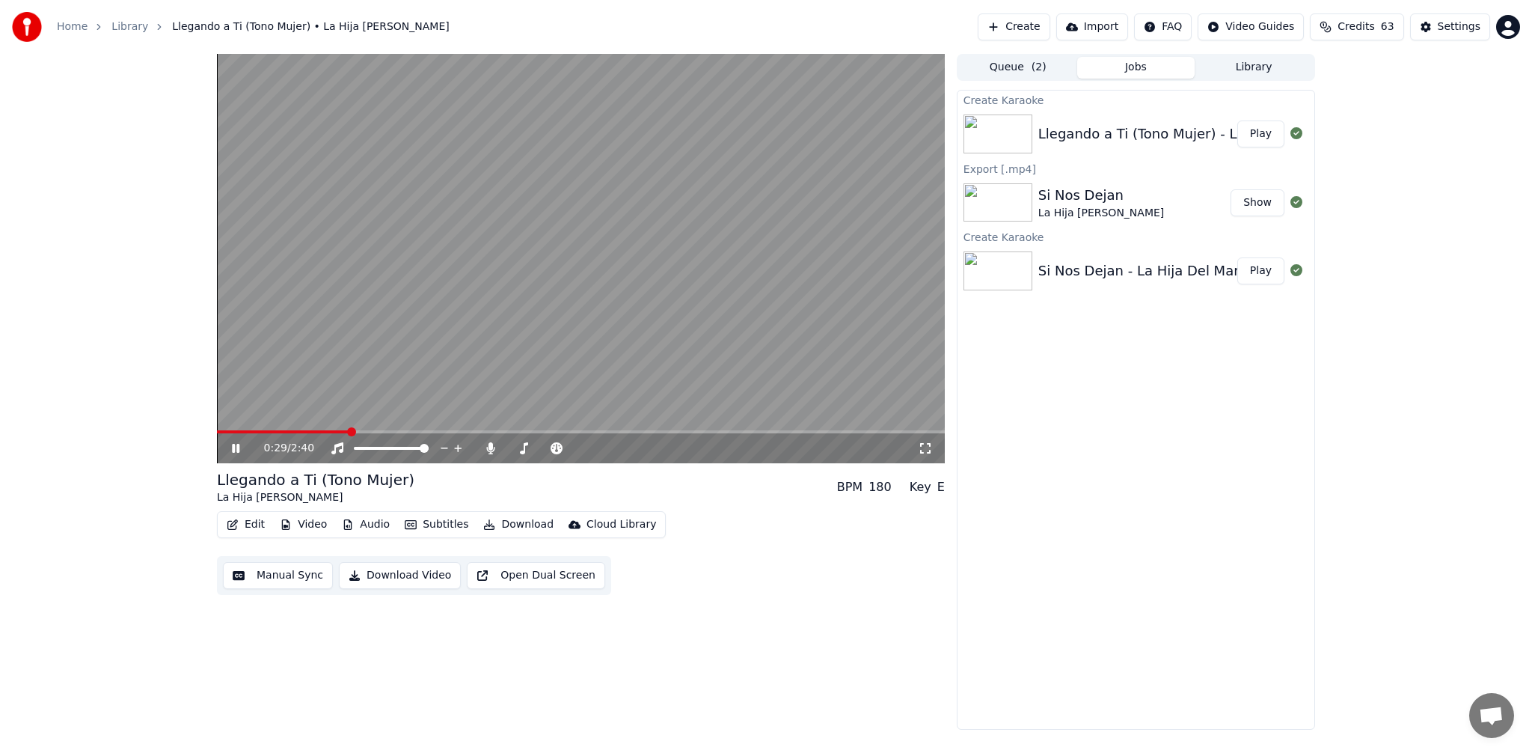
click at [349, 432] on span at bounding box center [581, 431] width 728 height 3
click at [444, 432] on span at bounding box center [581, 431] width 728 height 3
click at [503, 432] on span at bounding box center [581, 431] width 728 height 3
click at [564, 430] on span at bounding box center [581, 431] width 728 height 3
click at [605, 431] on span at bounding box center [581, 431] width 728 height 3
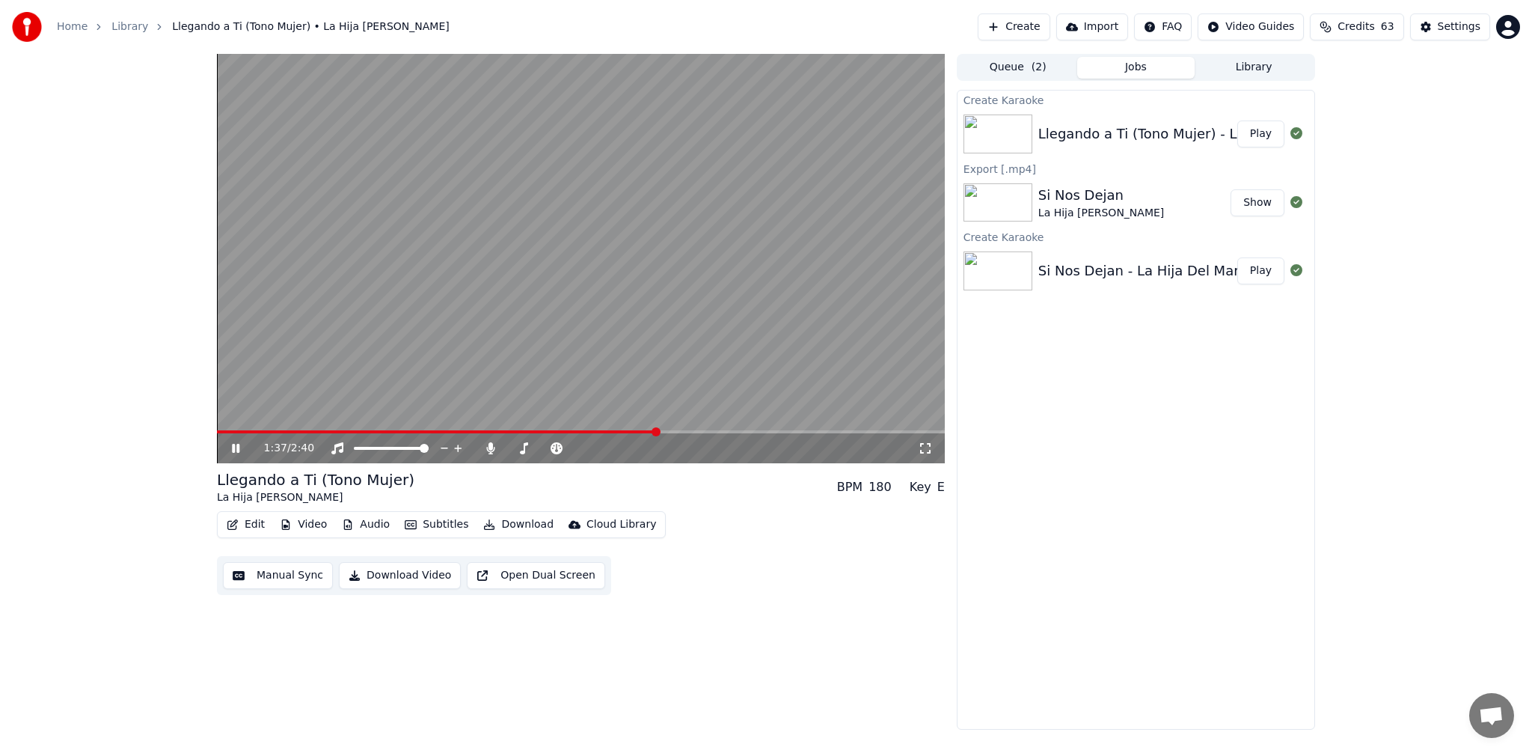
click at [656, 432] on span at bounding box center [581, 431] width 728 height 3
click at [691, 430] on span at bounding box center [581, 431] width 728 height 3
click at [736, 432] on span at bounding box center [581, 431] width 728 height 3
click at [789, 431] on span at bounding box center [581, 431] width 728 height 3
click at [854, 432] on span at bounding box center [581, 431] width 728 height 3
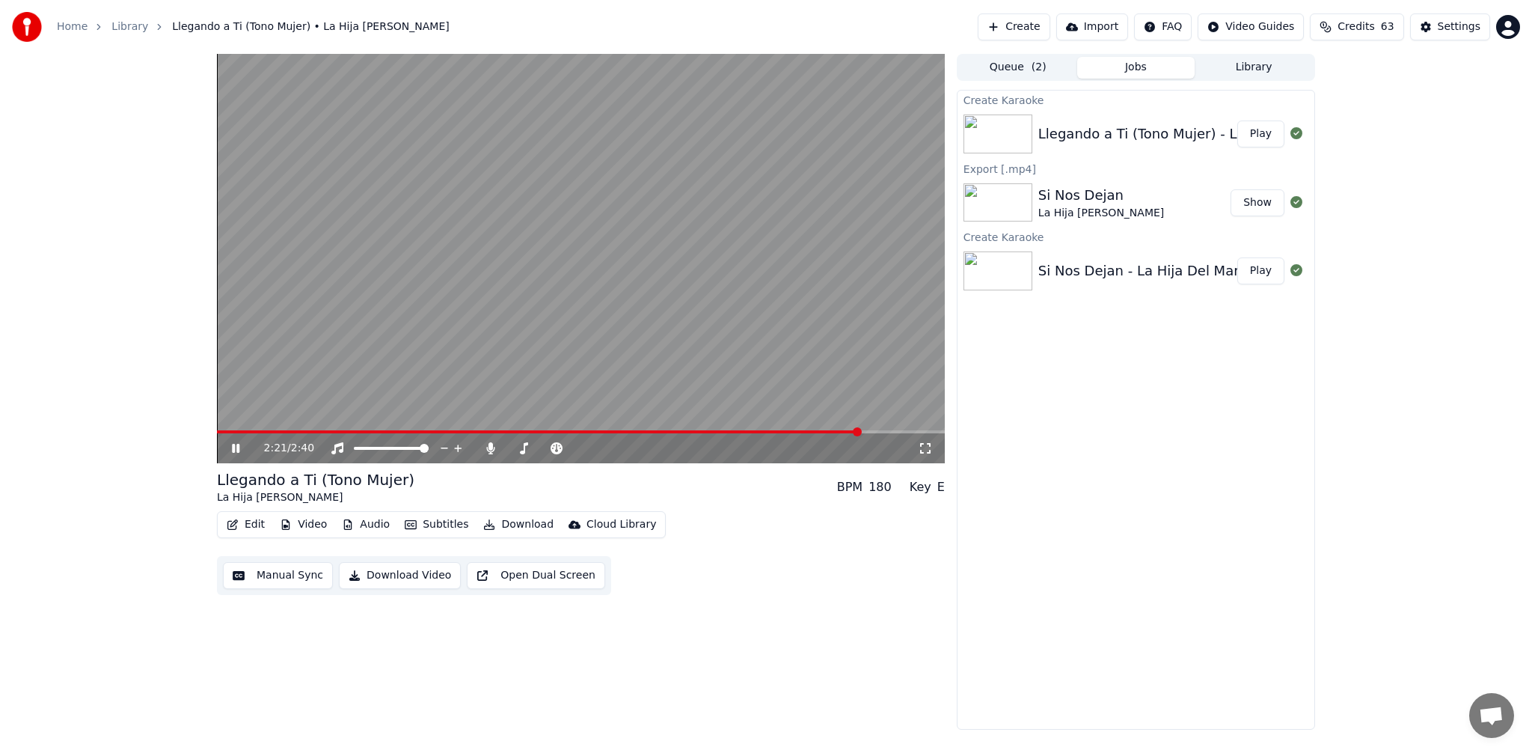
click at [887, 431] on span at bounding box center [581, 431] width 728 height 3
click at [494, 448] on icon at bounding box center [490, 448] width 8 height 12
click at [221, 432] on span at bounding box center [574, 431] width 714 height 3
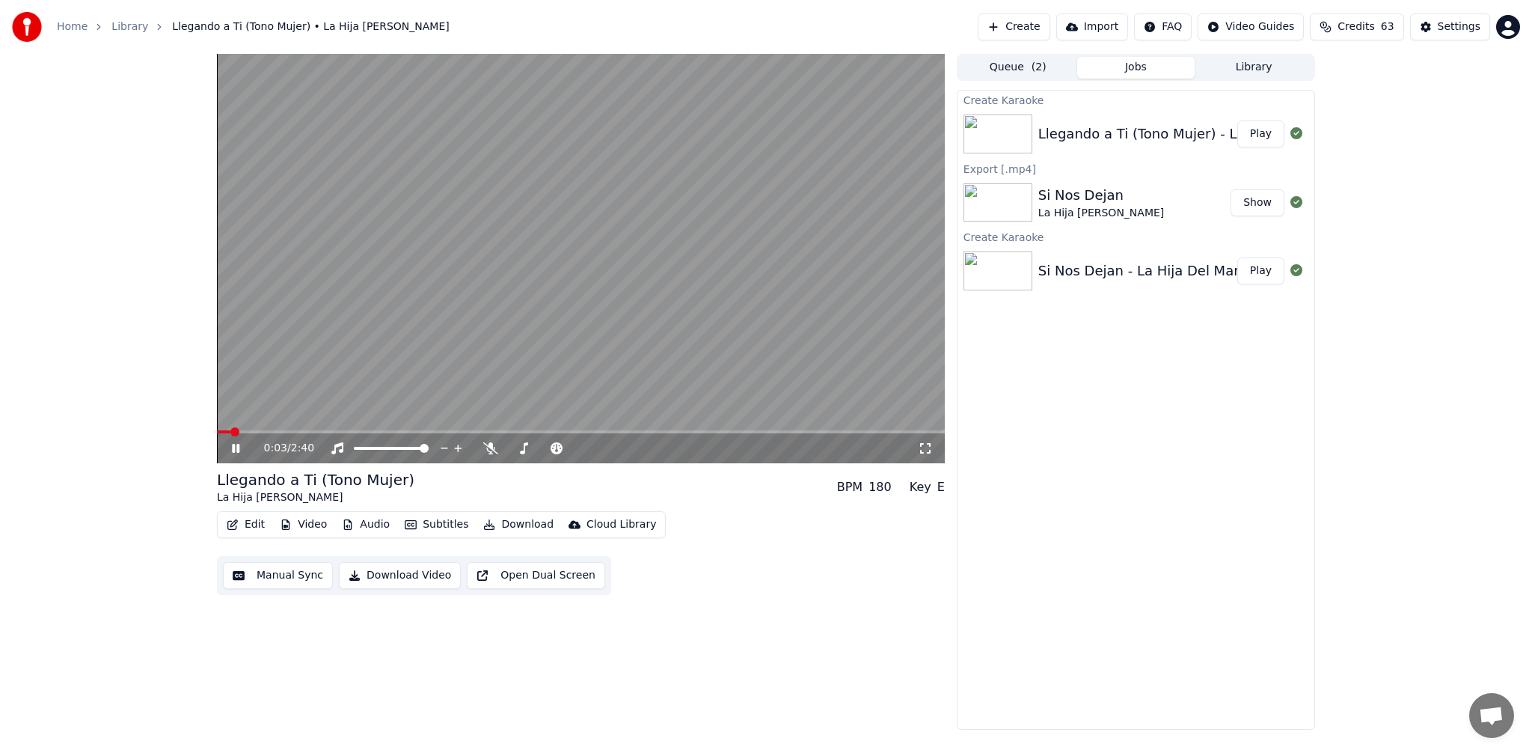
click at [580, 321] on video at bounding box center [581, 258] width 728 height 409
click at [517, 521] on button "Download" at bounding box center [518, 524] width 82 height 21
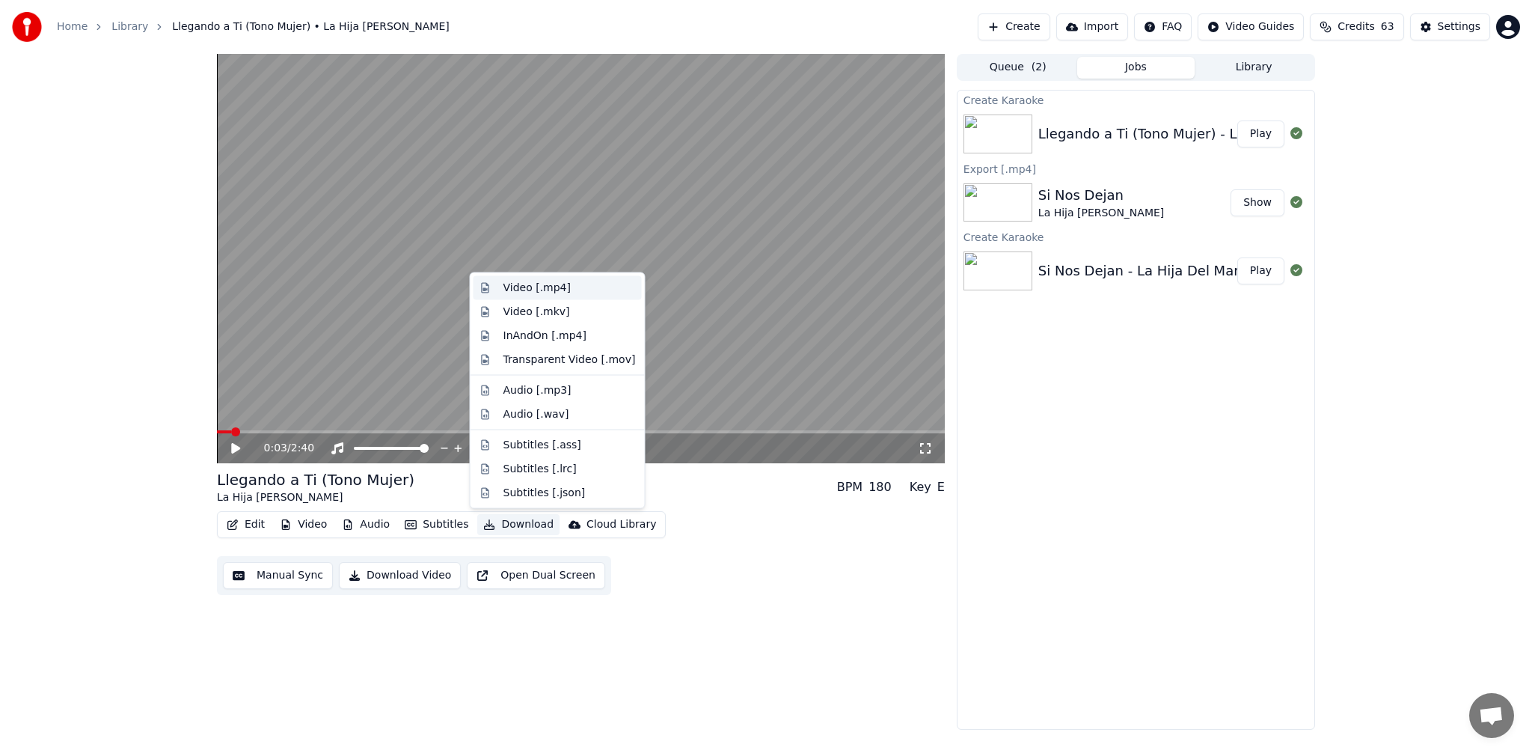
click at [532, 290] on div "Video [.mp4]" at bounding box center [536, 288] width 67 height 15
